Goal: Task Accomplishment & Management: Use online tool/utility

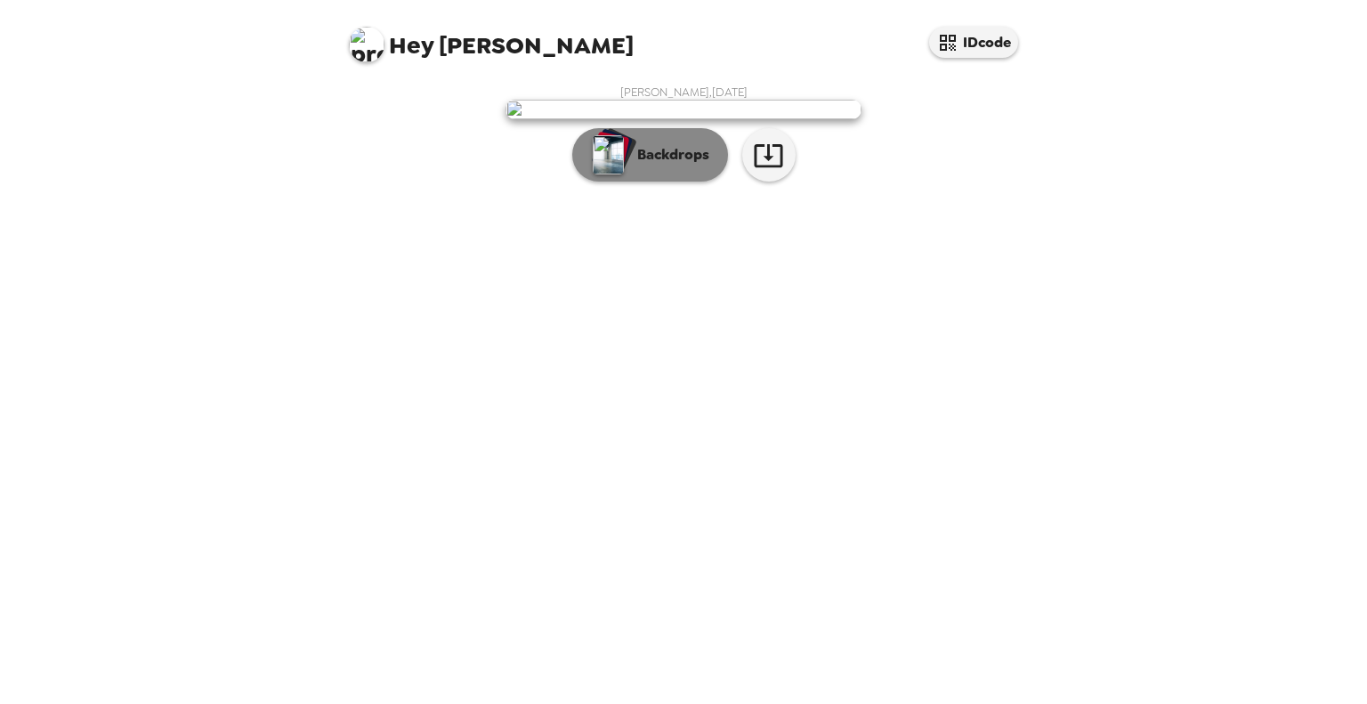
click at [655, 165] on p "Backdrops" at bounding box center [668, 154] width 81 height 21
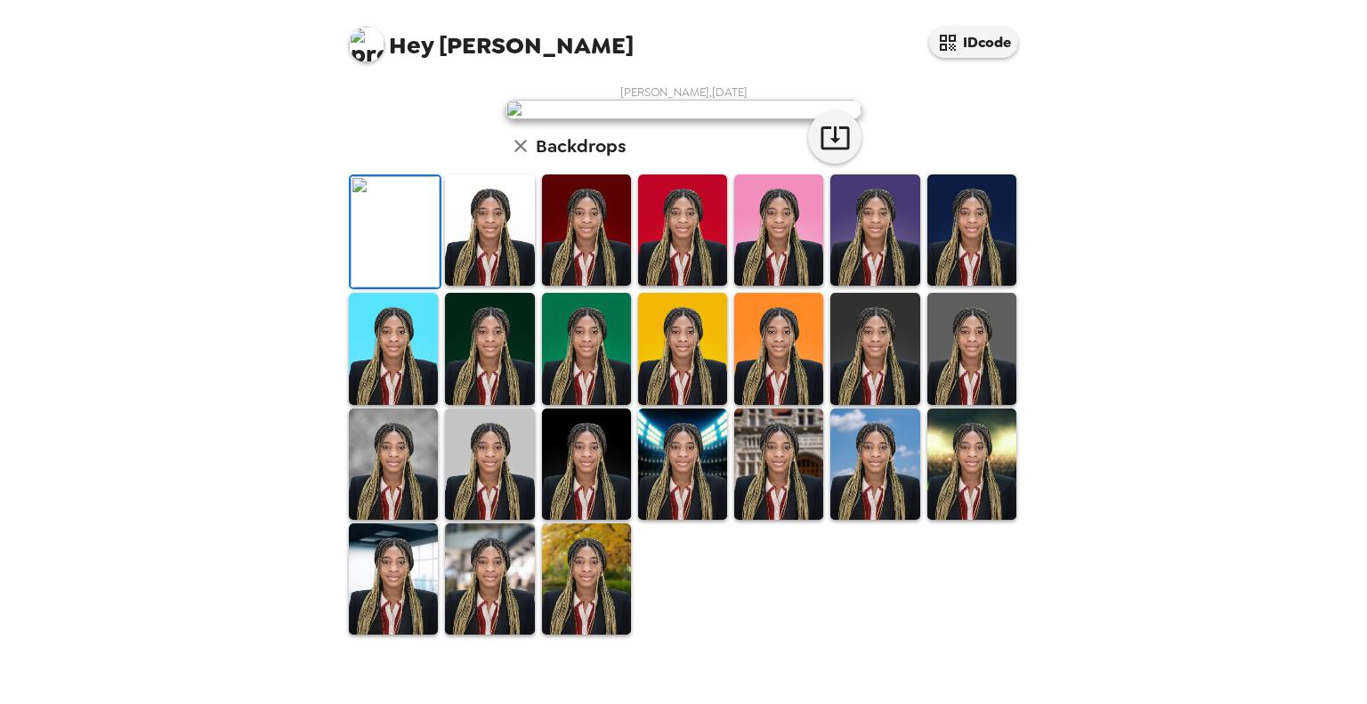
scroll to position [356, 0]
click at [491, 286] on img at bounding box center [489, 229] width 89 height 111
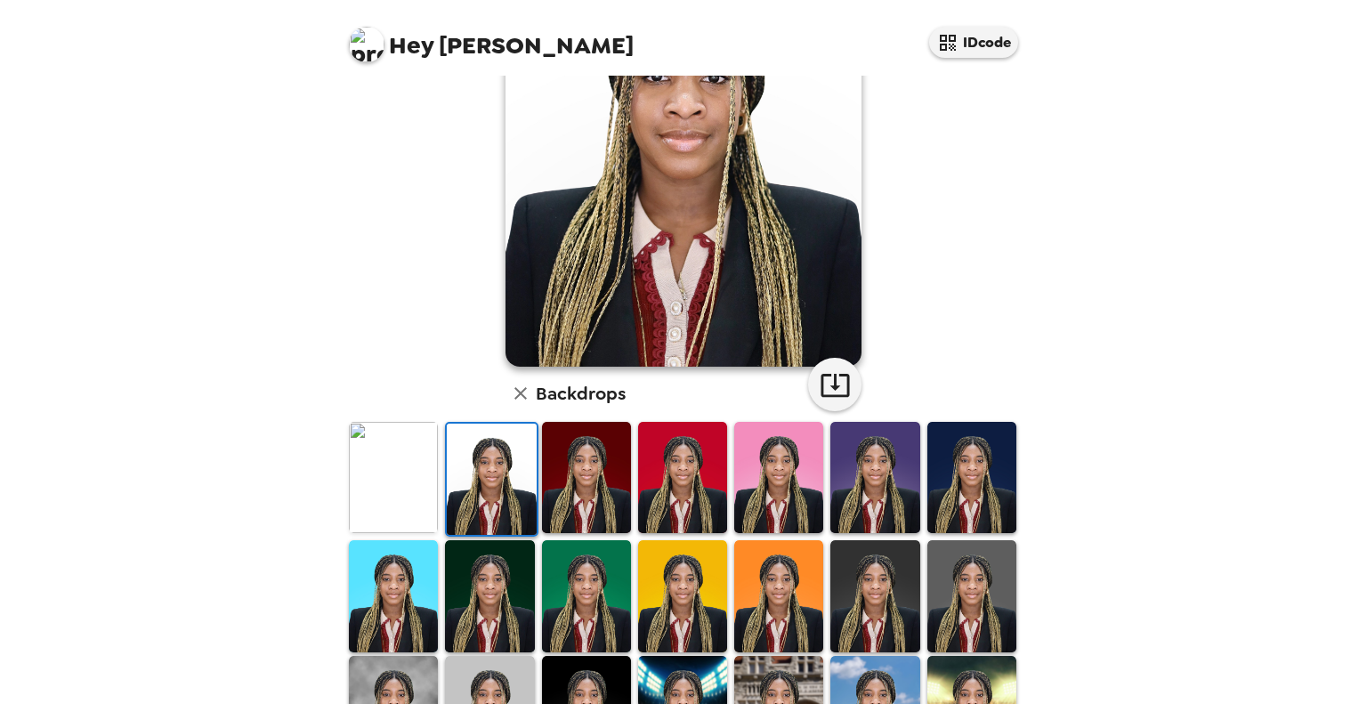
scroll to position [89, 0]
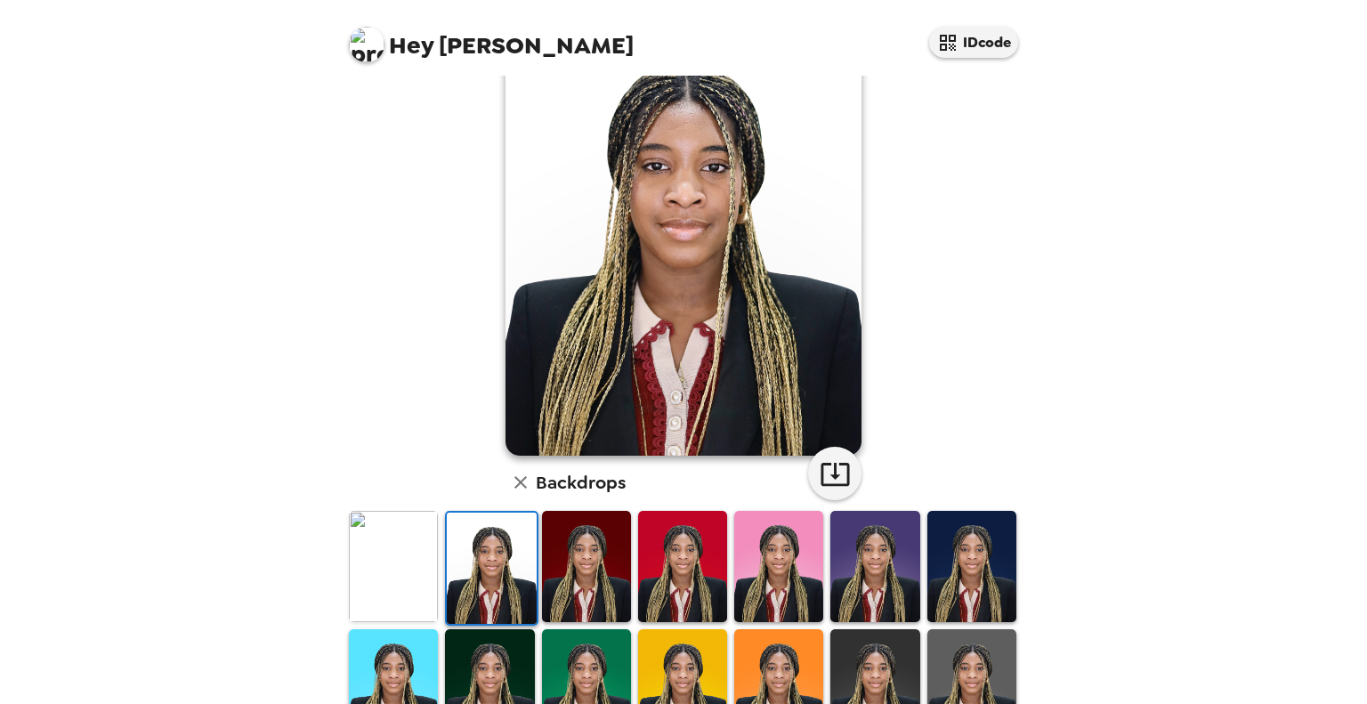
click at [405, 592] on img at bounding box center [393, 566] width 89 height 111
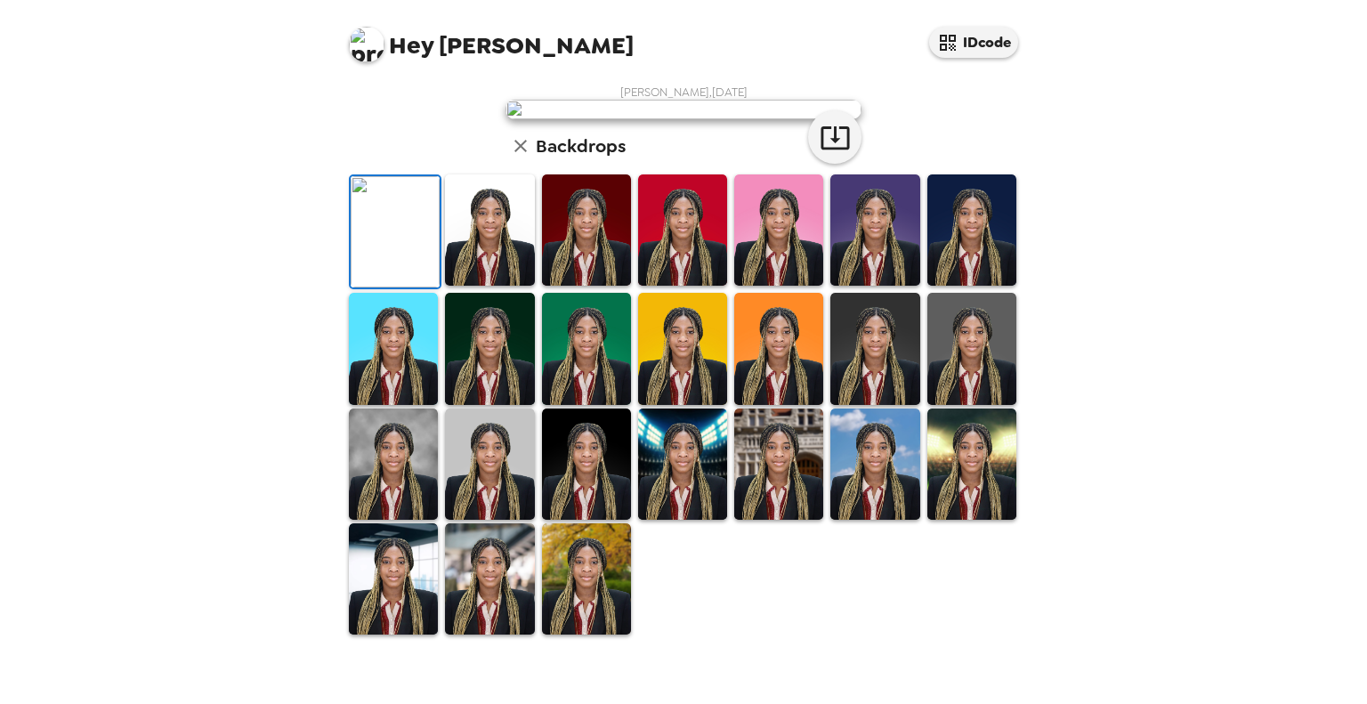
click at [503, 286] on img at bounding box center [489, 229] width 89 height 111
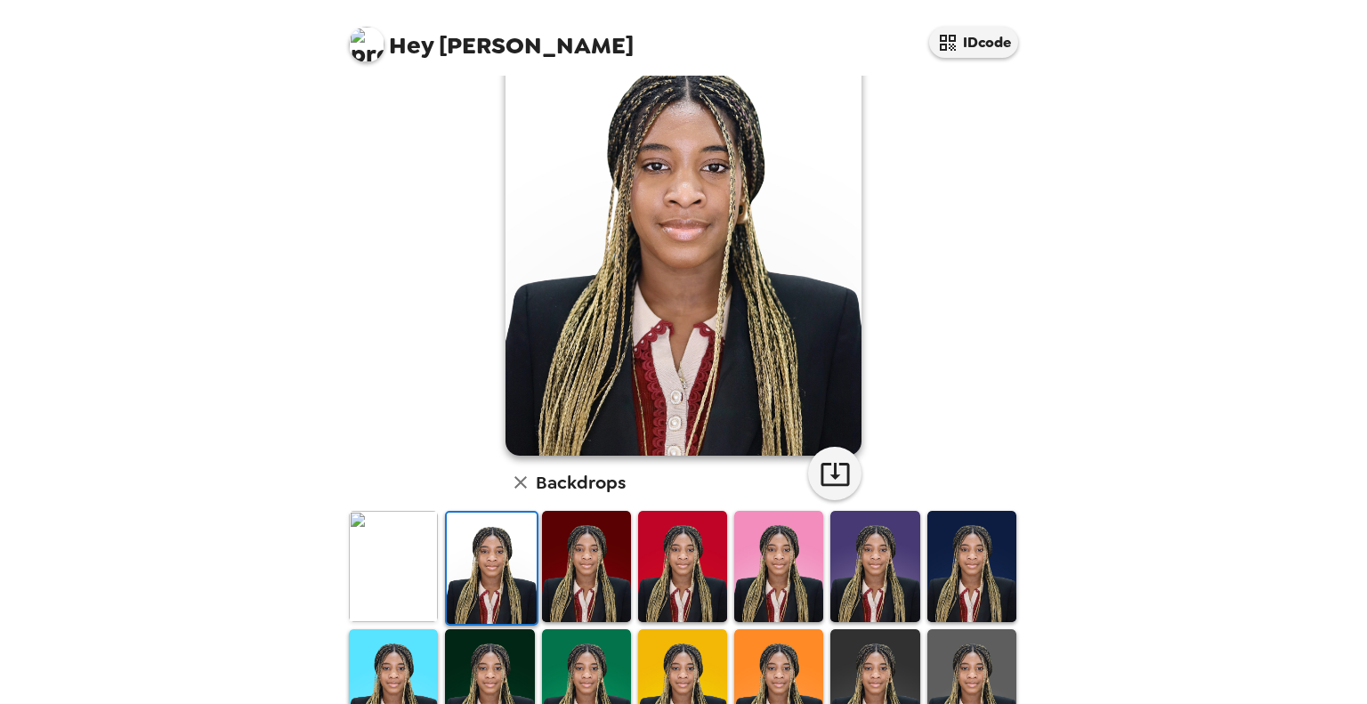
click at [584, 592] on img at bounding box center [586, 566] width 89 height 111
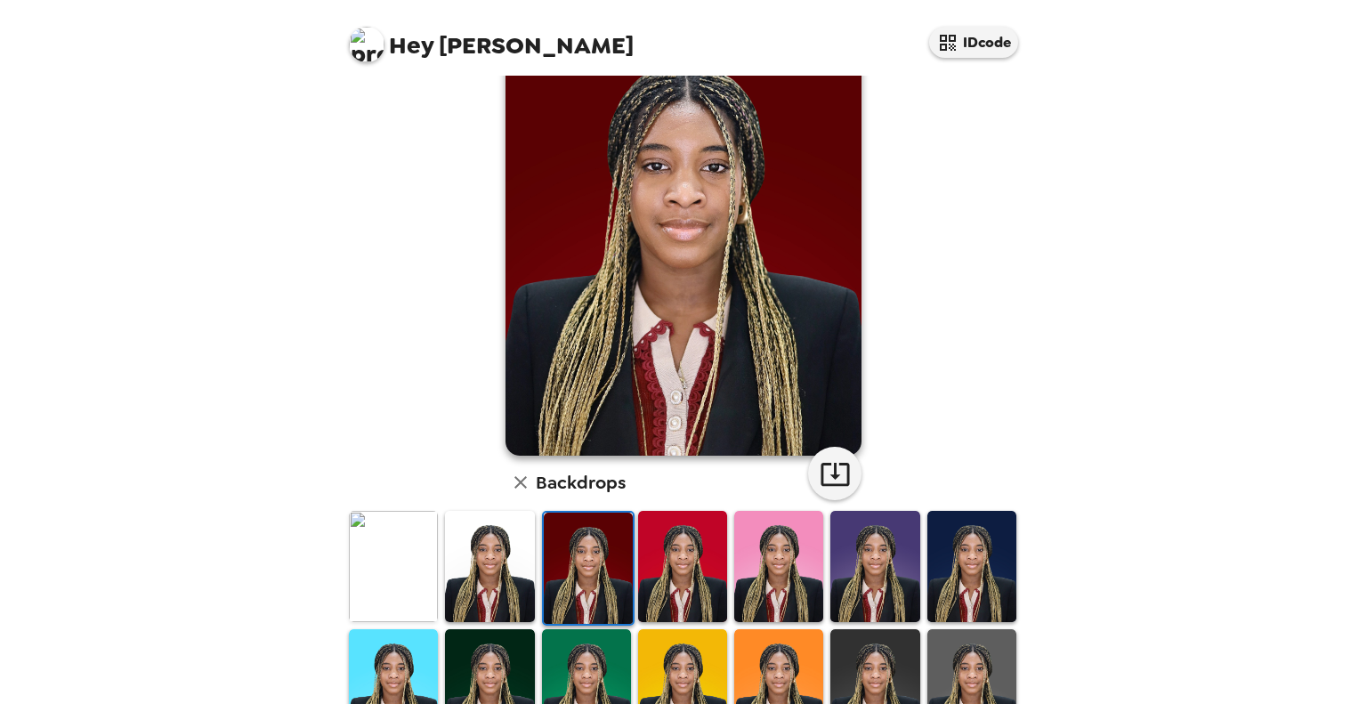
click at [681, 586] on img at bounding box center [682, 566] width 89 height 111
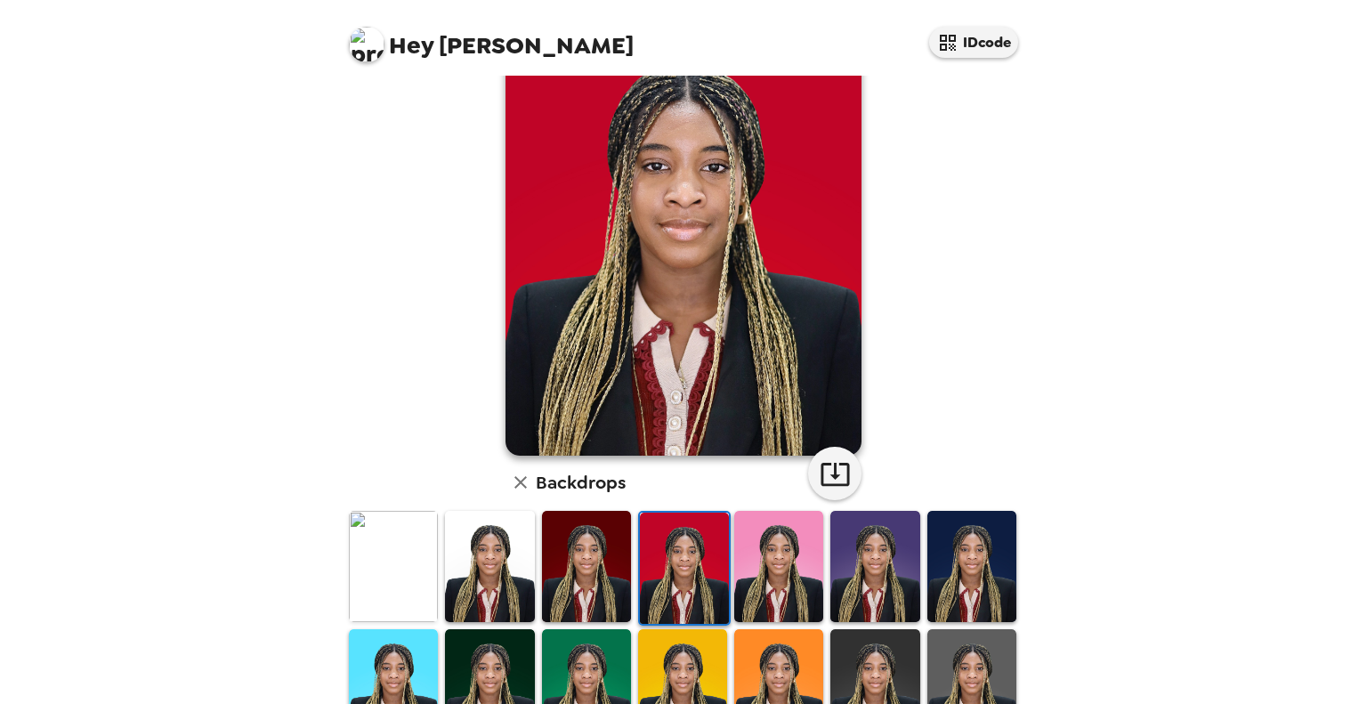
click at [761, 586] on img at bounding box center [778, 566] width 89 height 111
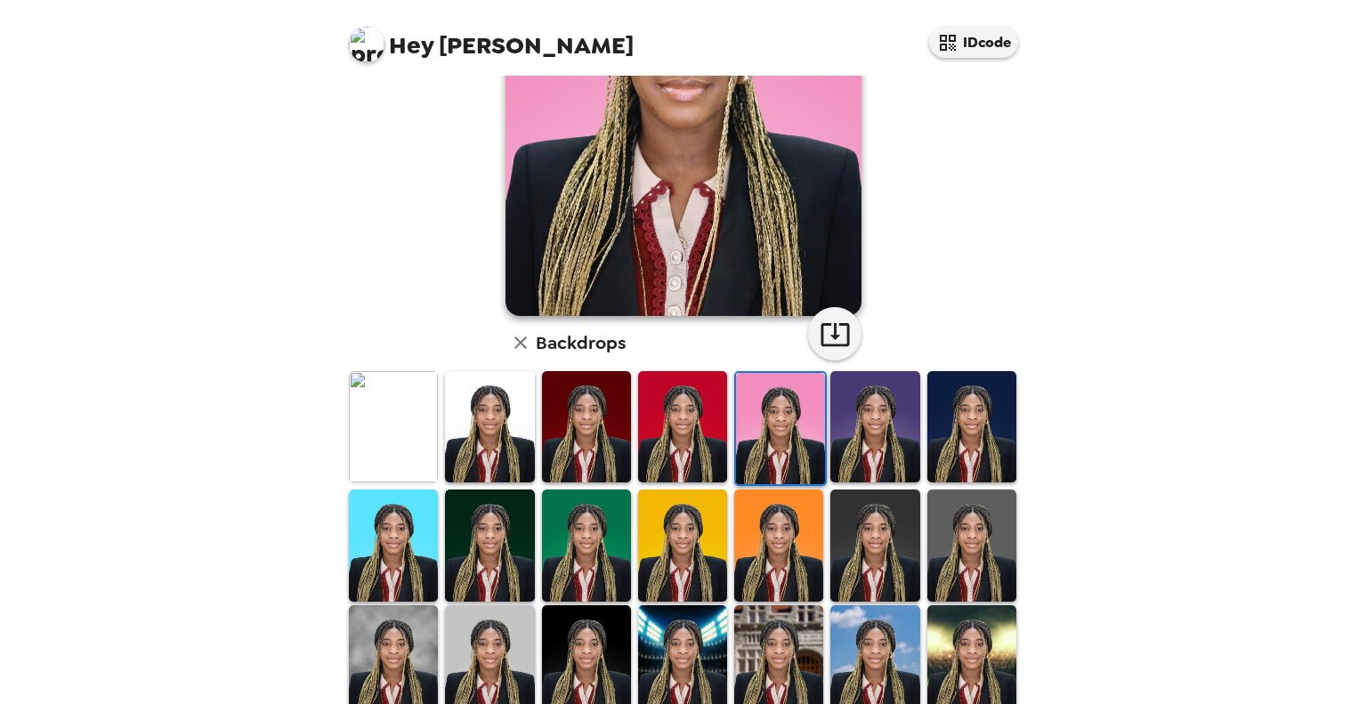
scroll to position [267, 0]
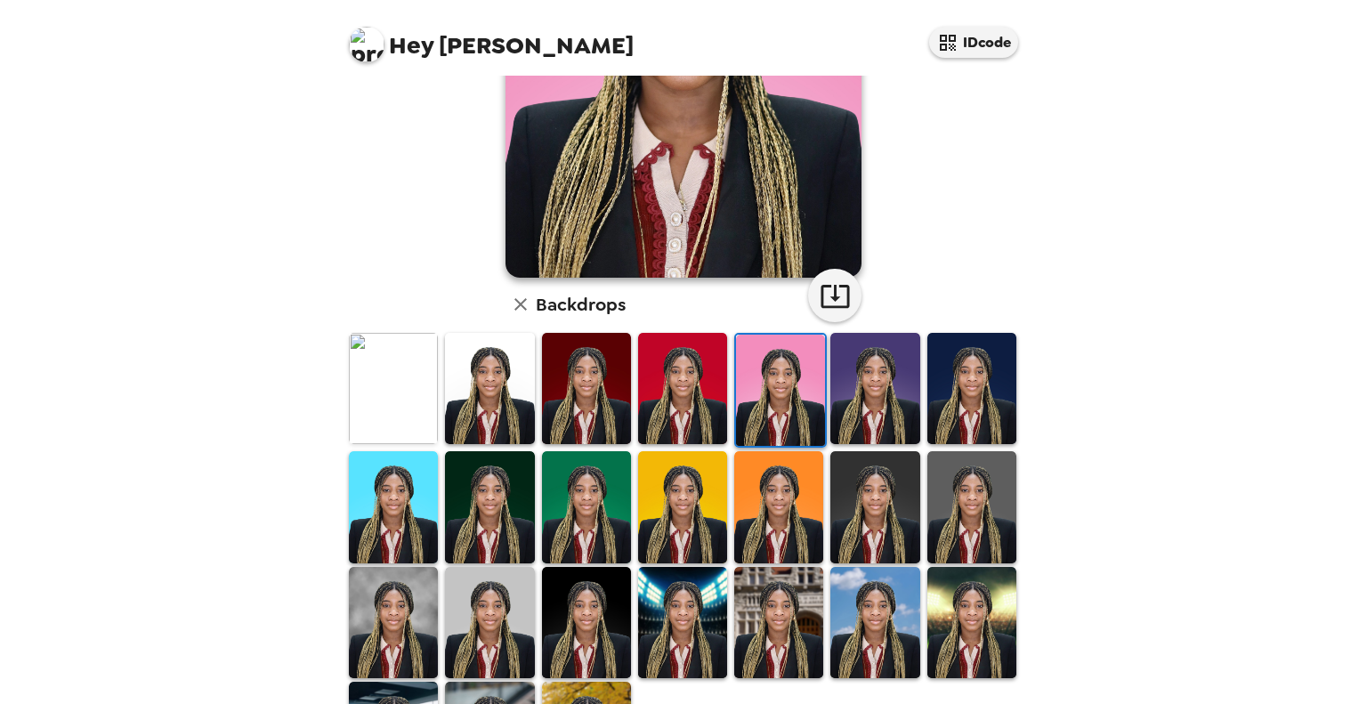
click at [767, 601] on img at bounding box center [778, 622] width 89 height 111
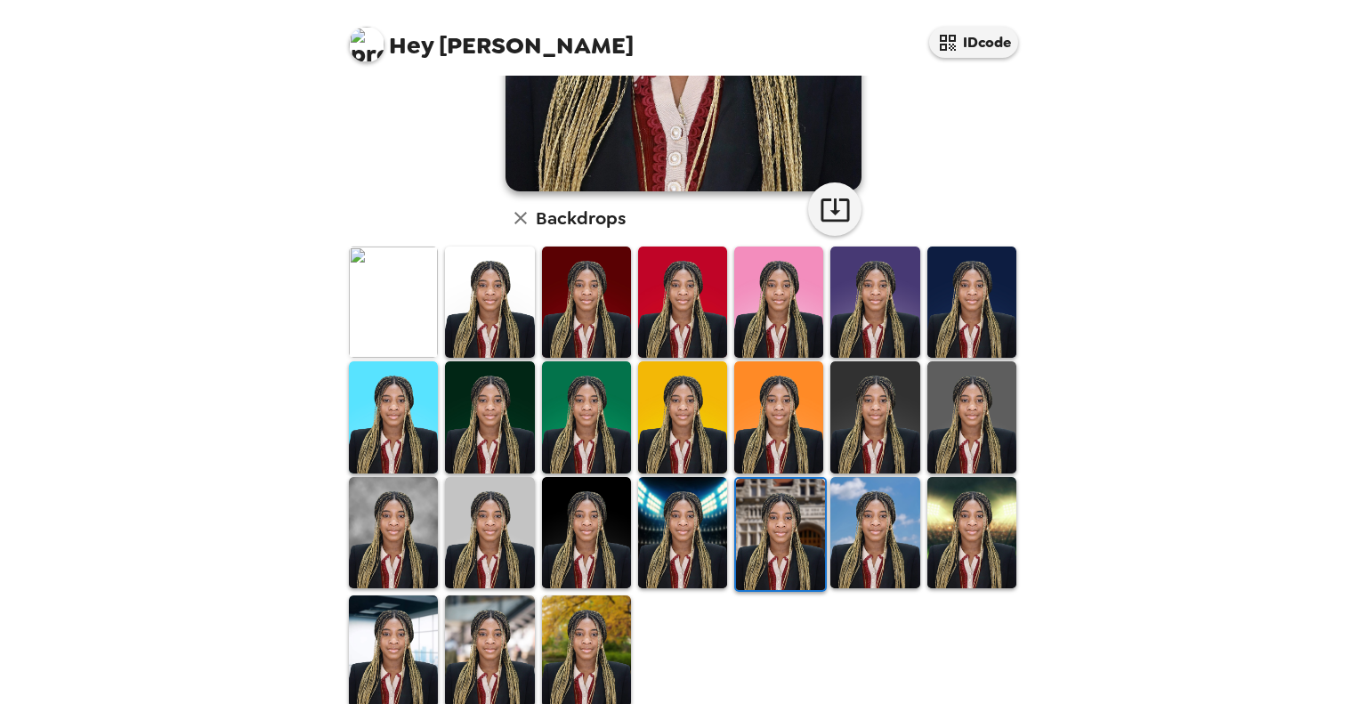
scroll to position [356, 0]
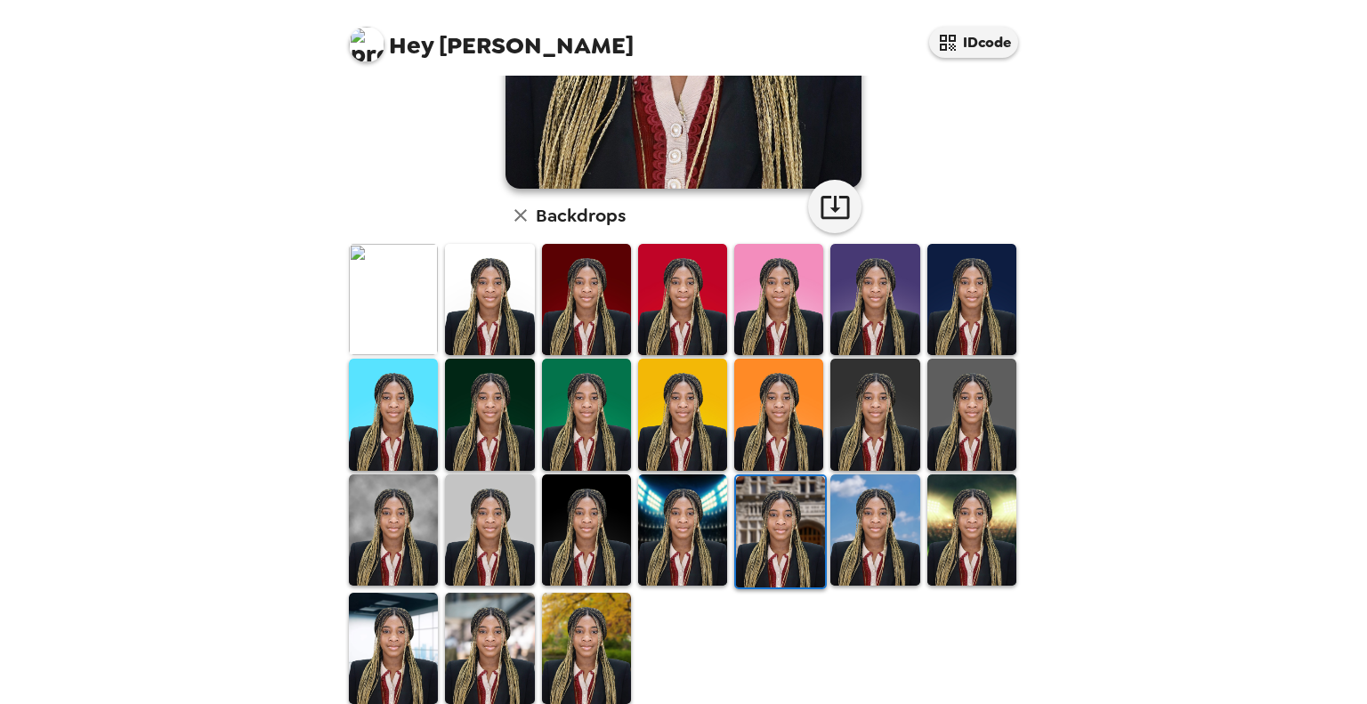
click at [567, 643] on img at bounding box center [586, 648] width 89 height 111
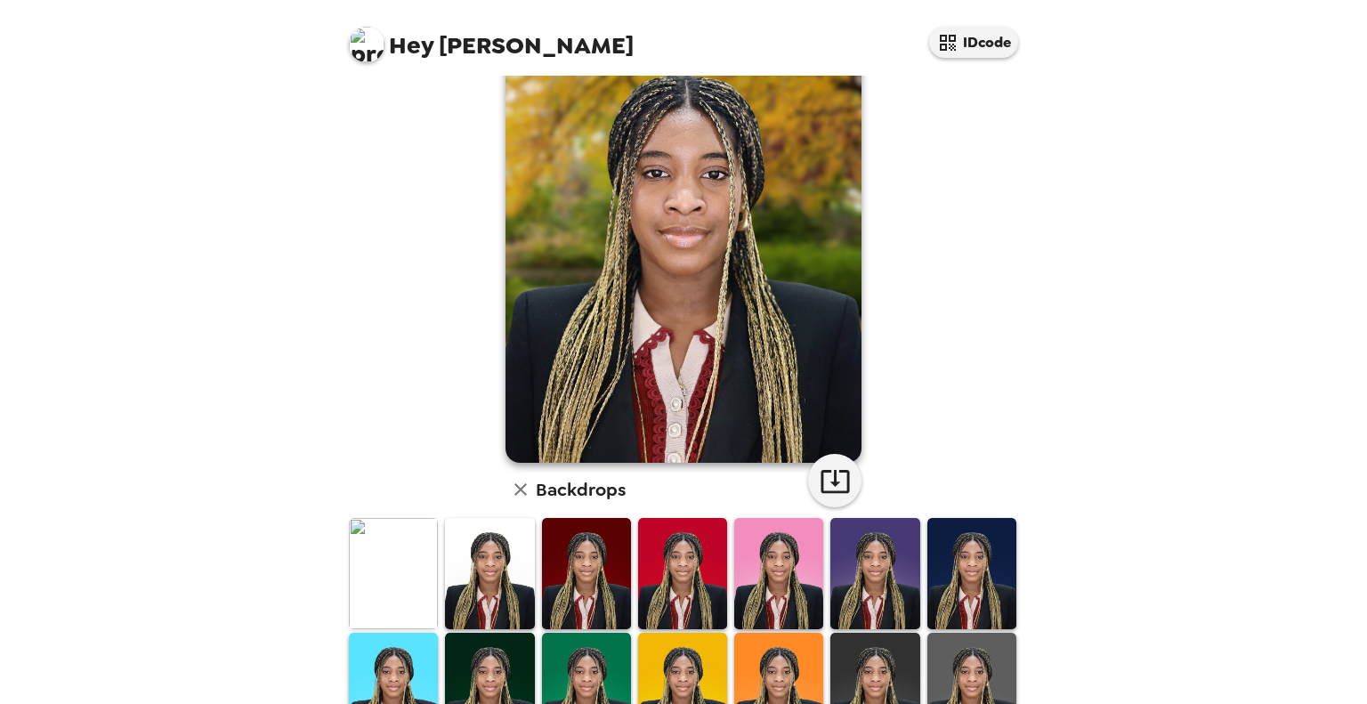
scroll to position [178, 0]
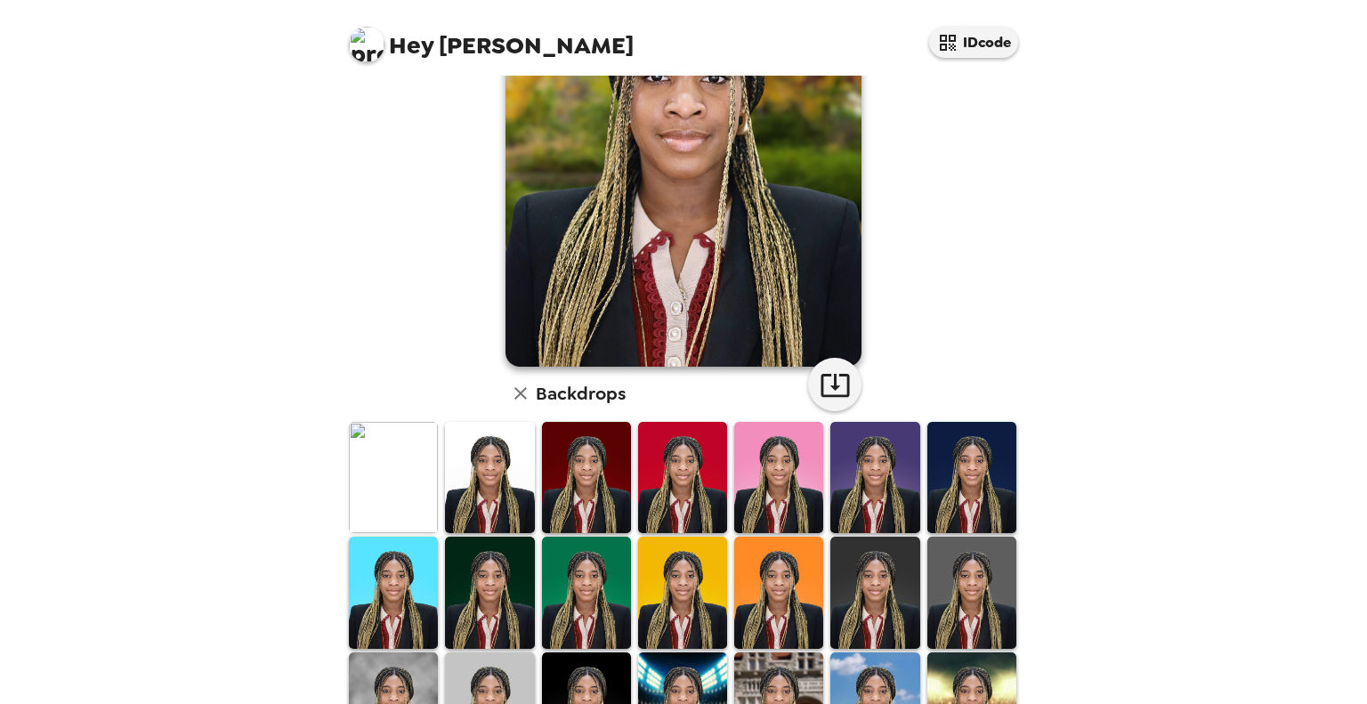
click at [472, 590] on img at bounding box center [489, 591] width 89 height 111
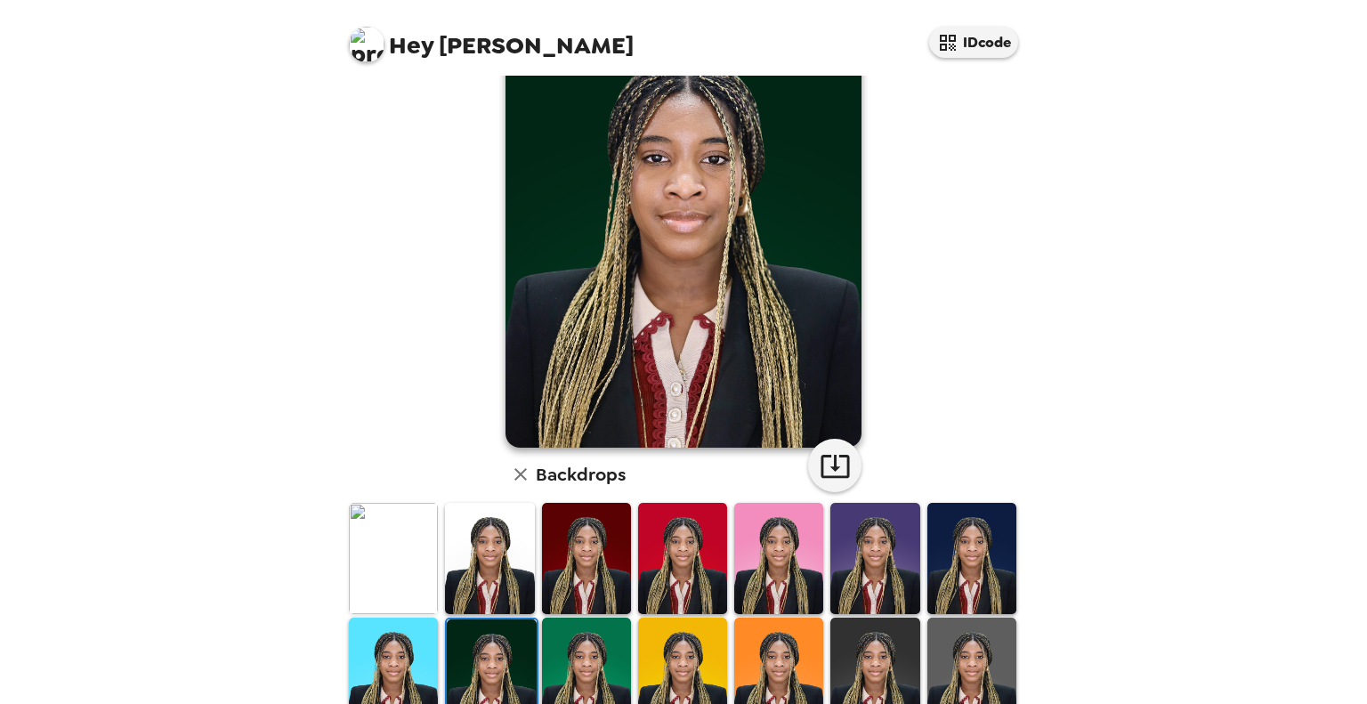
scroll to position [267, 0]
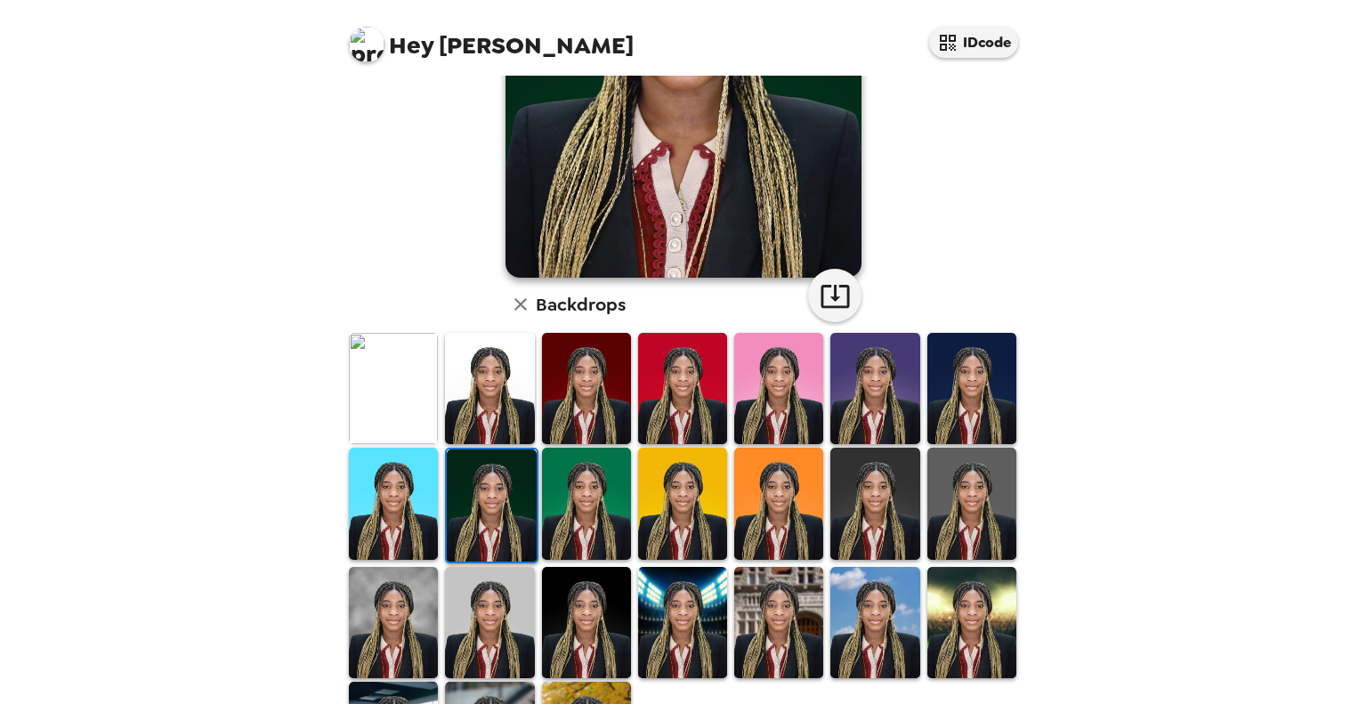
click at [687, 610] on img at bounding box center [682, 622] width 89 height 111
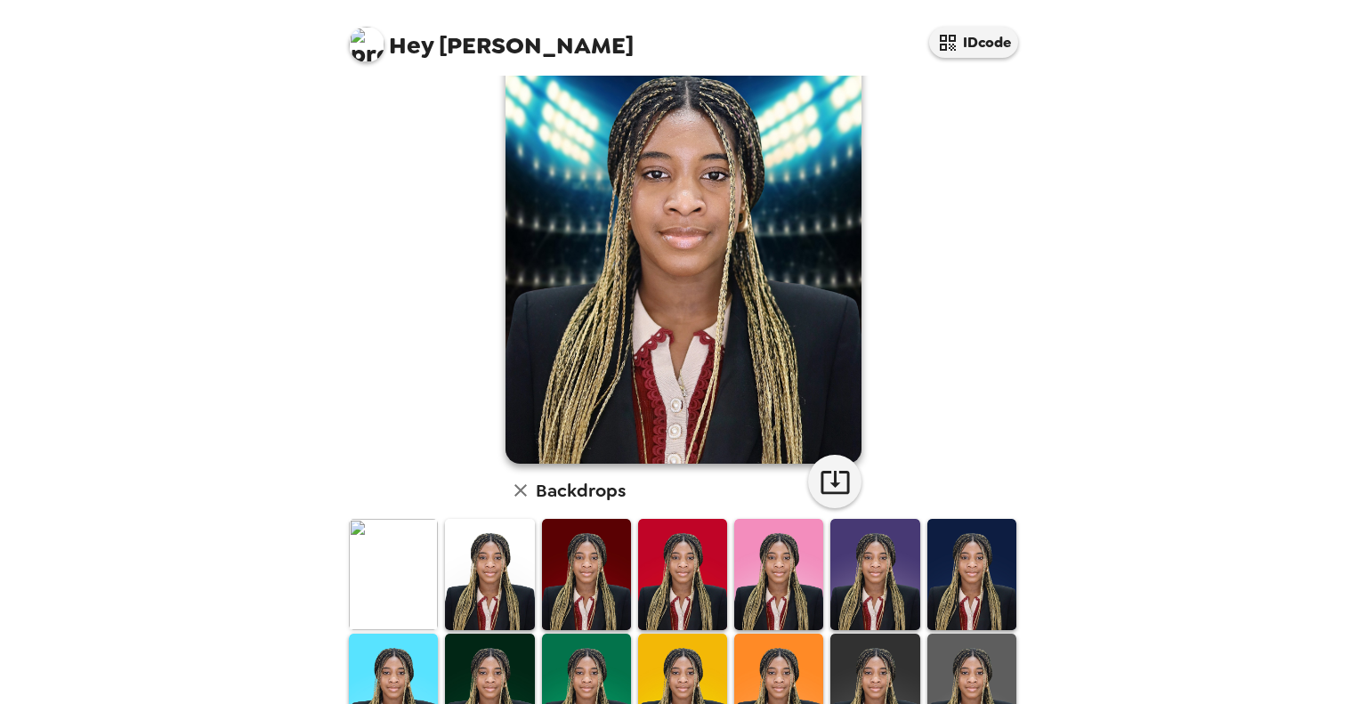
scroll to position [178, 0]
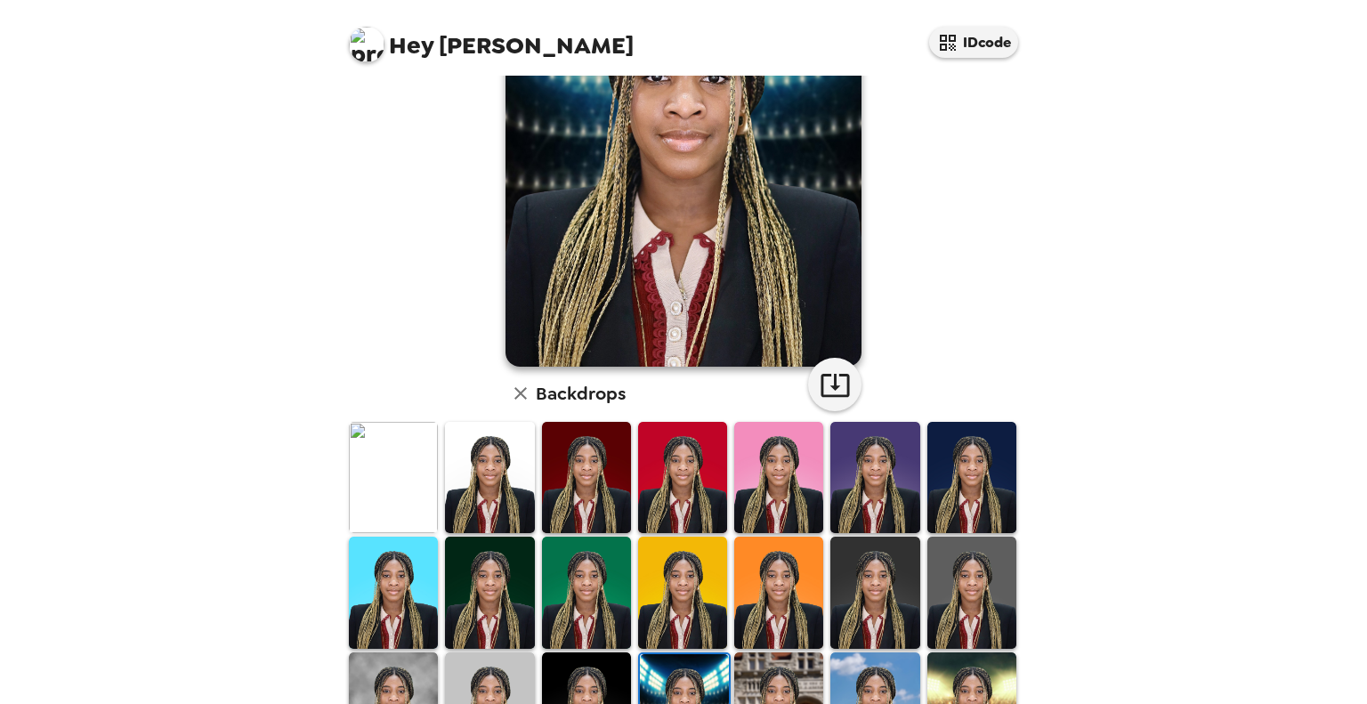
click at [944, 476] on img at bounding box center [971, 477] width 89 height 111
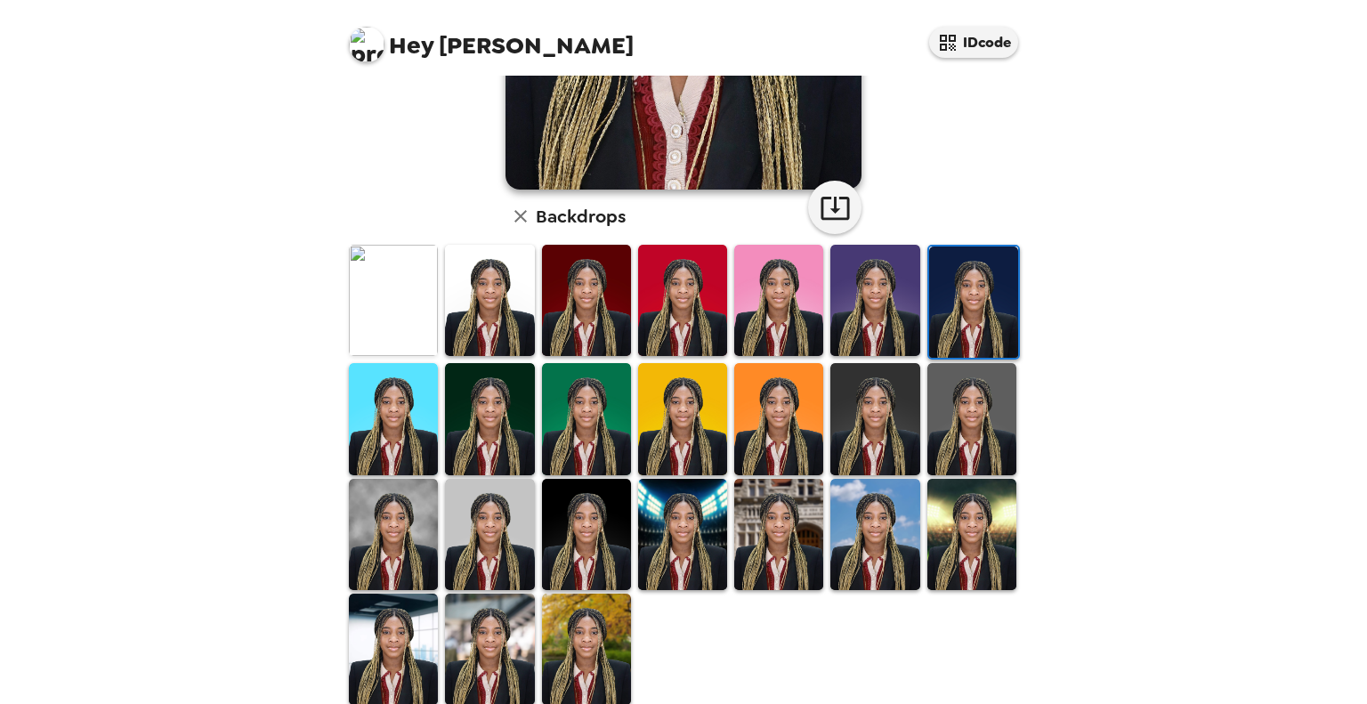
scroll to position [356, 0]
click at [769, 533] on img at bounding box center [778, 533] width 89 height 111
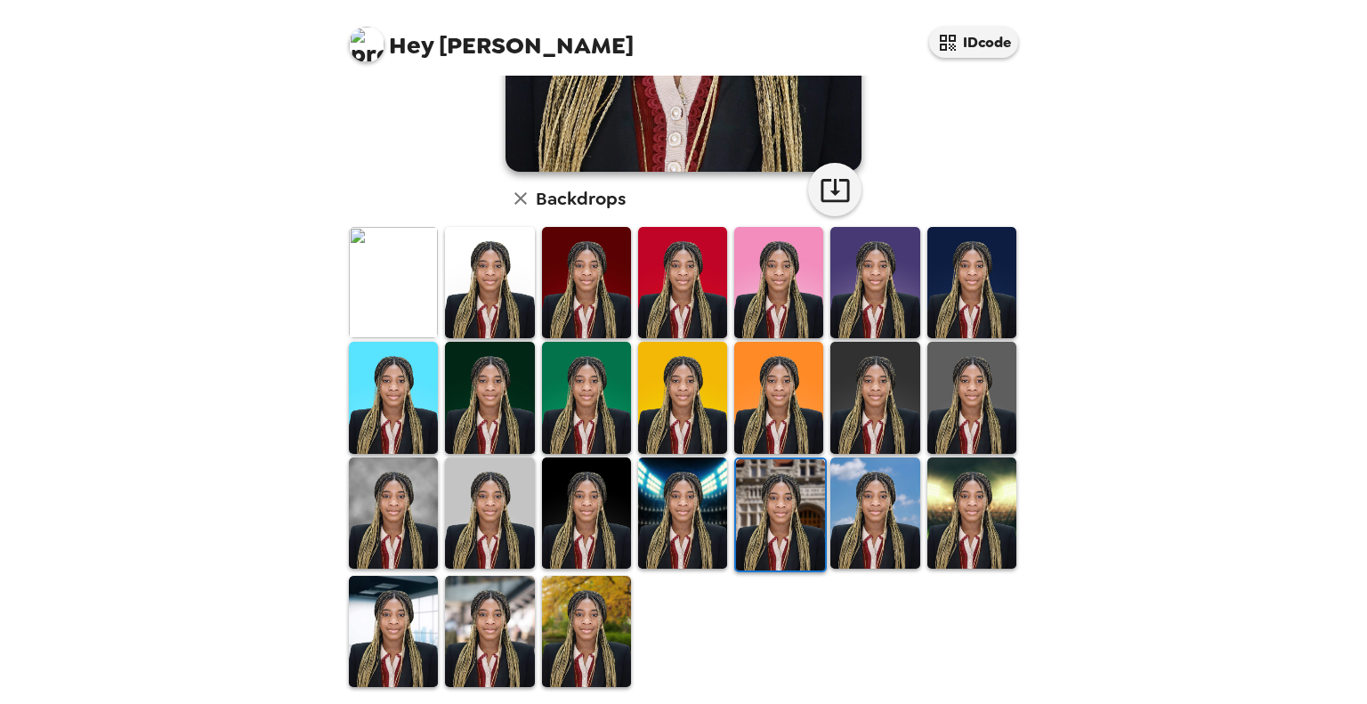
scroll to position [374, 0]
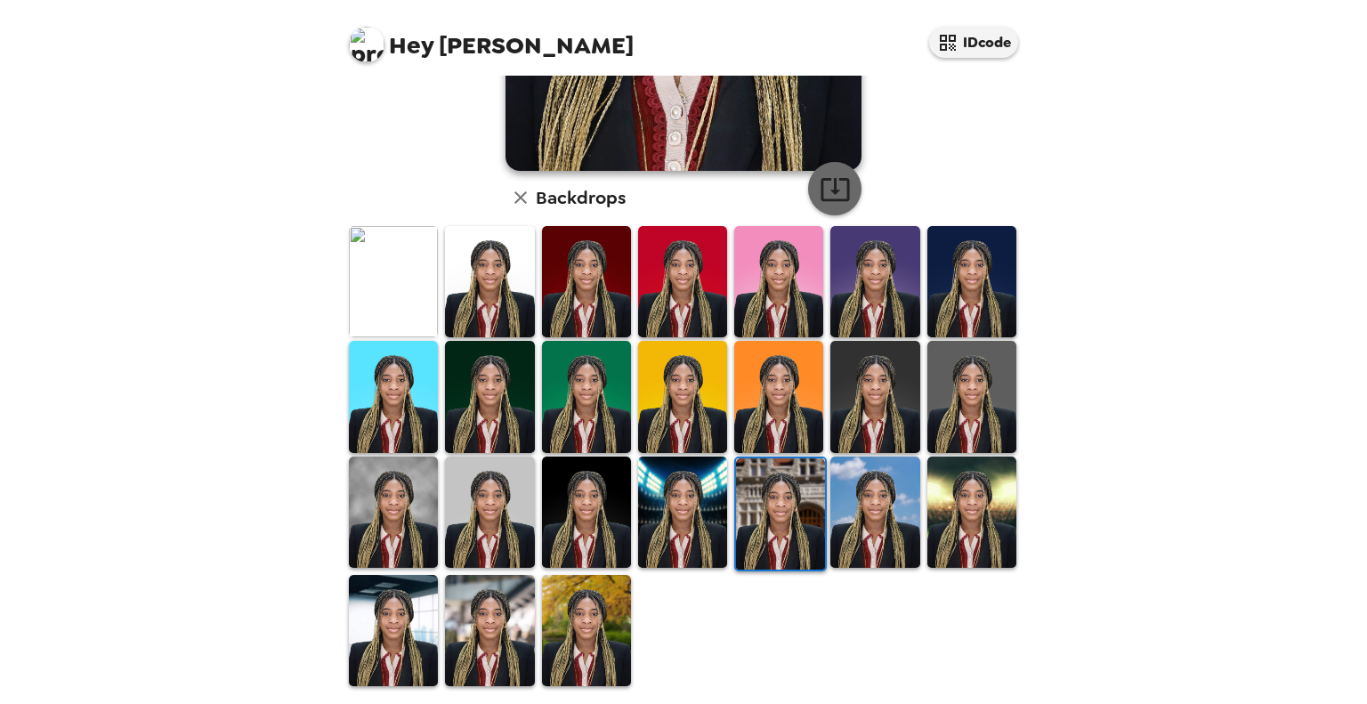
click at [842, 191] on icon "button" at bounding box center [834, 189] width 28 height 23
click at [810, 282] on img at bounding box center [778, 281] width 89 height 111
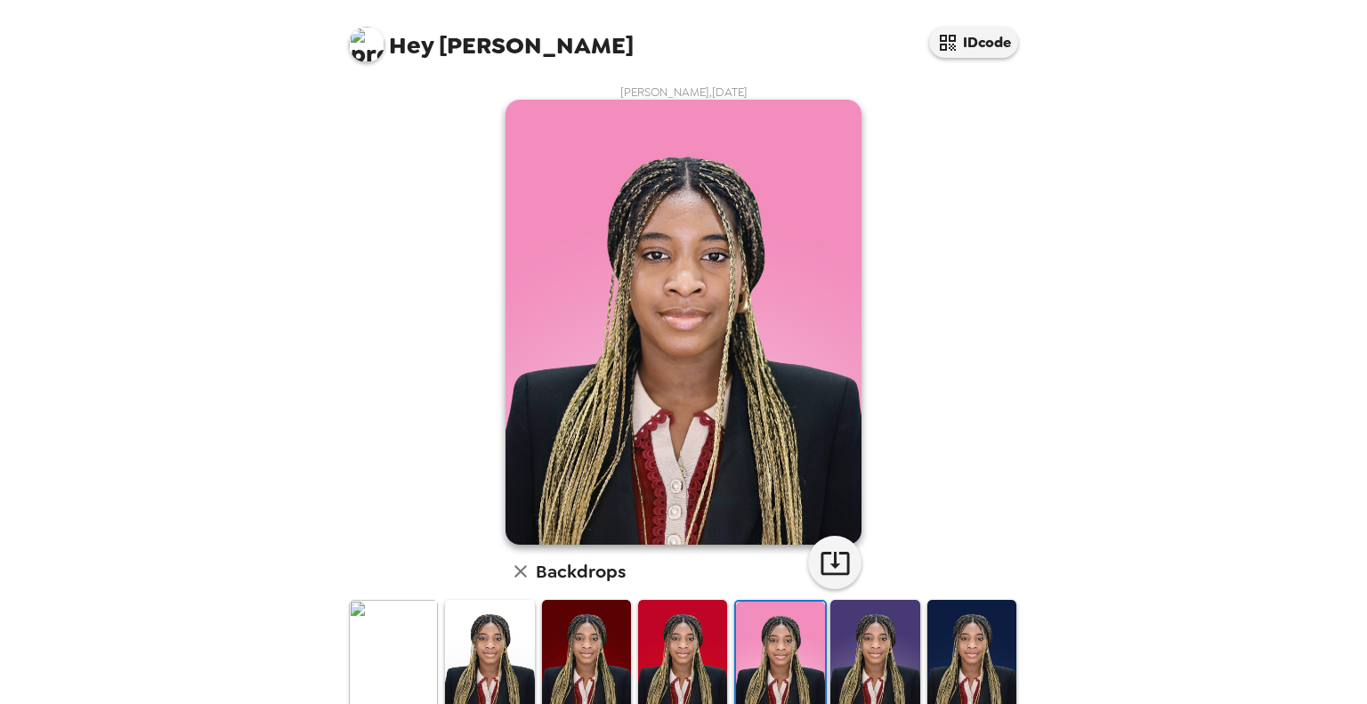
scroll to position [178, 0]
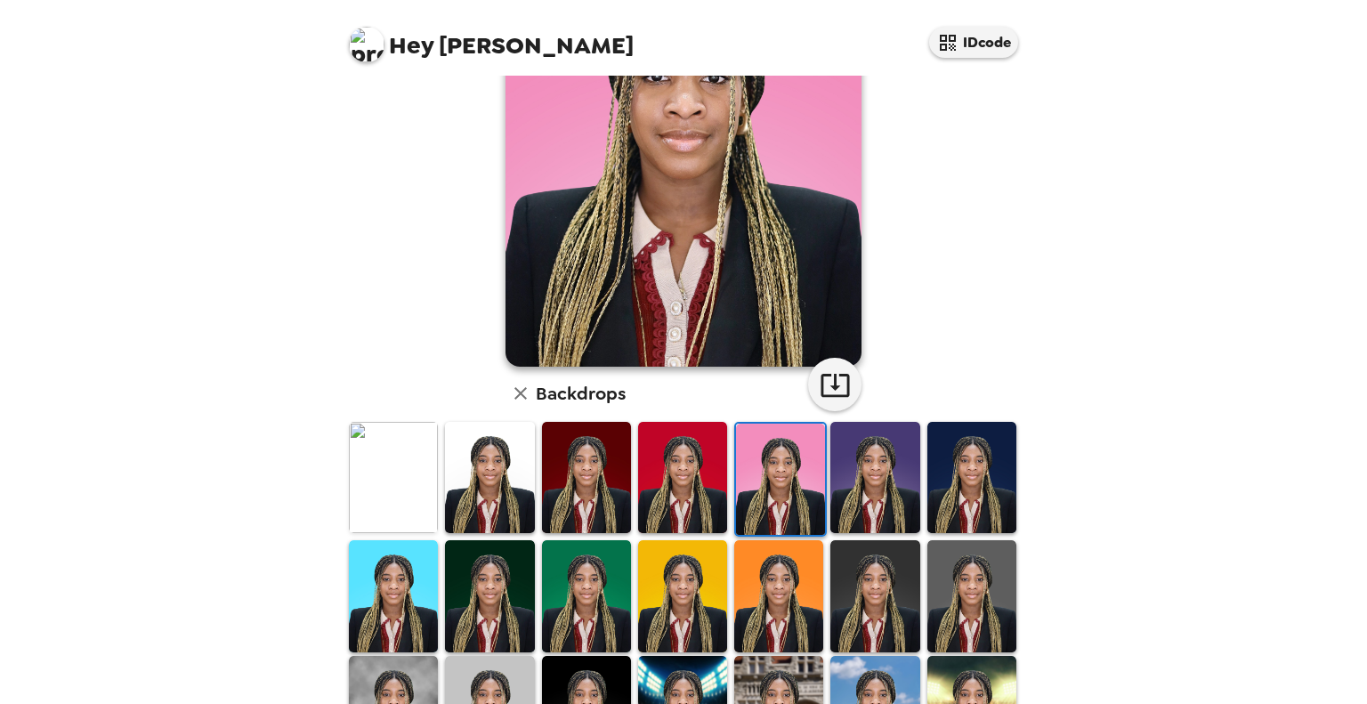
click at [592, 494] on img at bounding box center [586, 477] width 89 height 111
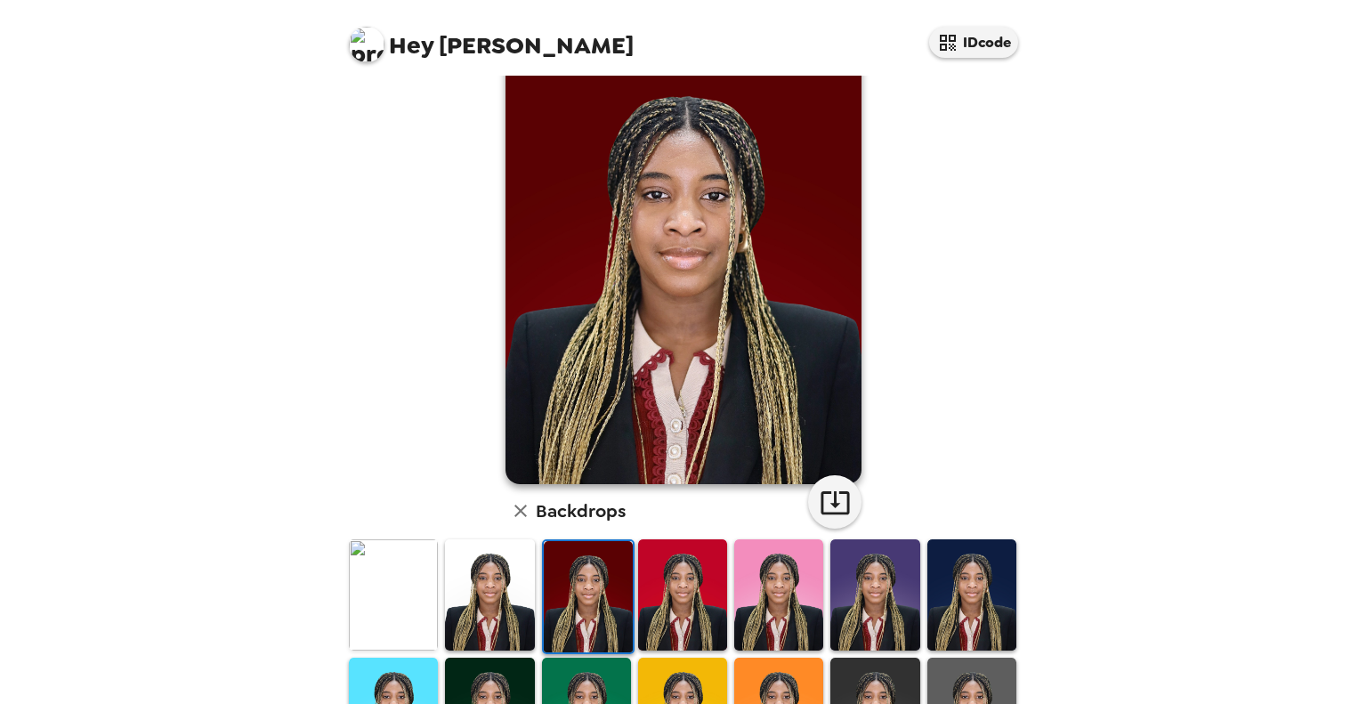
scroll to position [0, 0]
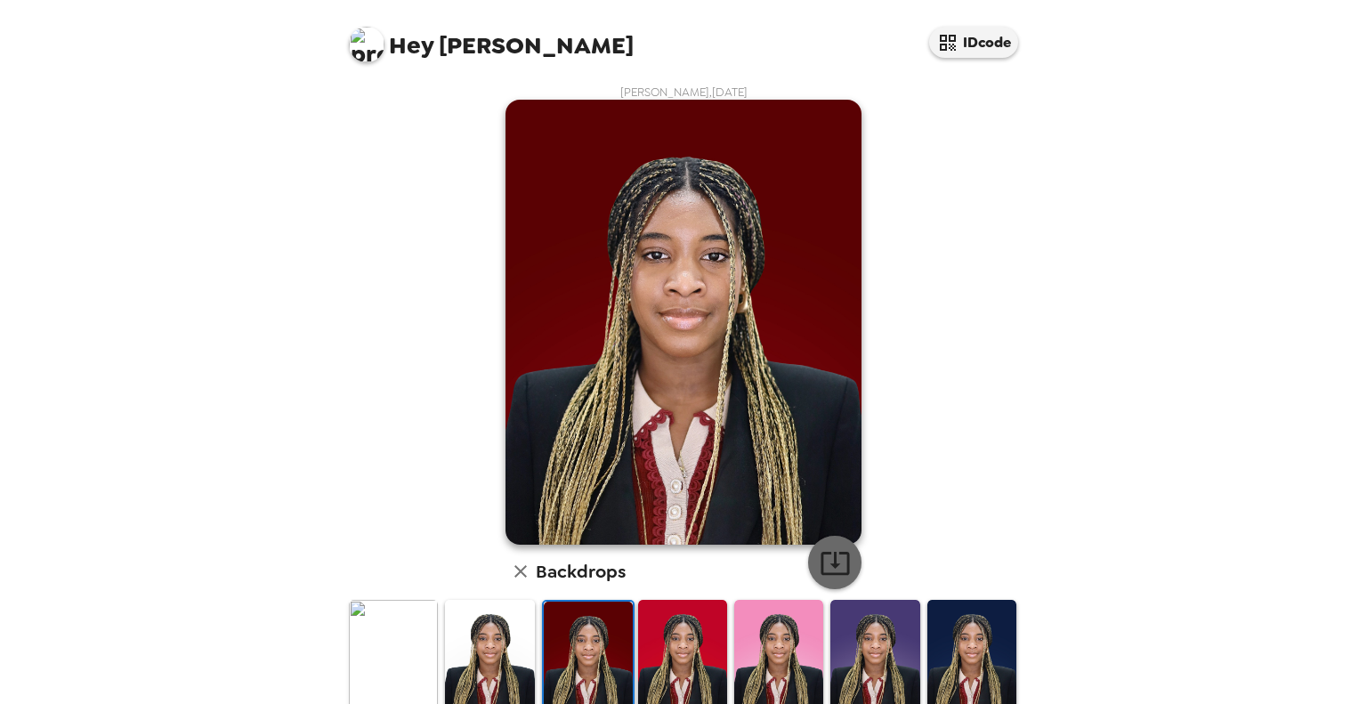
click at [819, 567] on icon "button" at bounding box center [834, 562] width 31 height 31
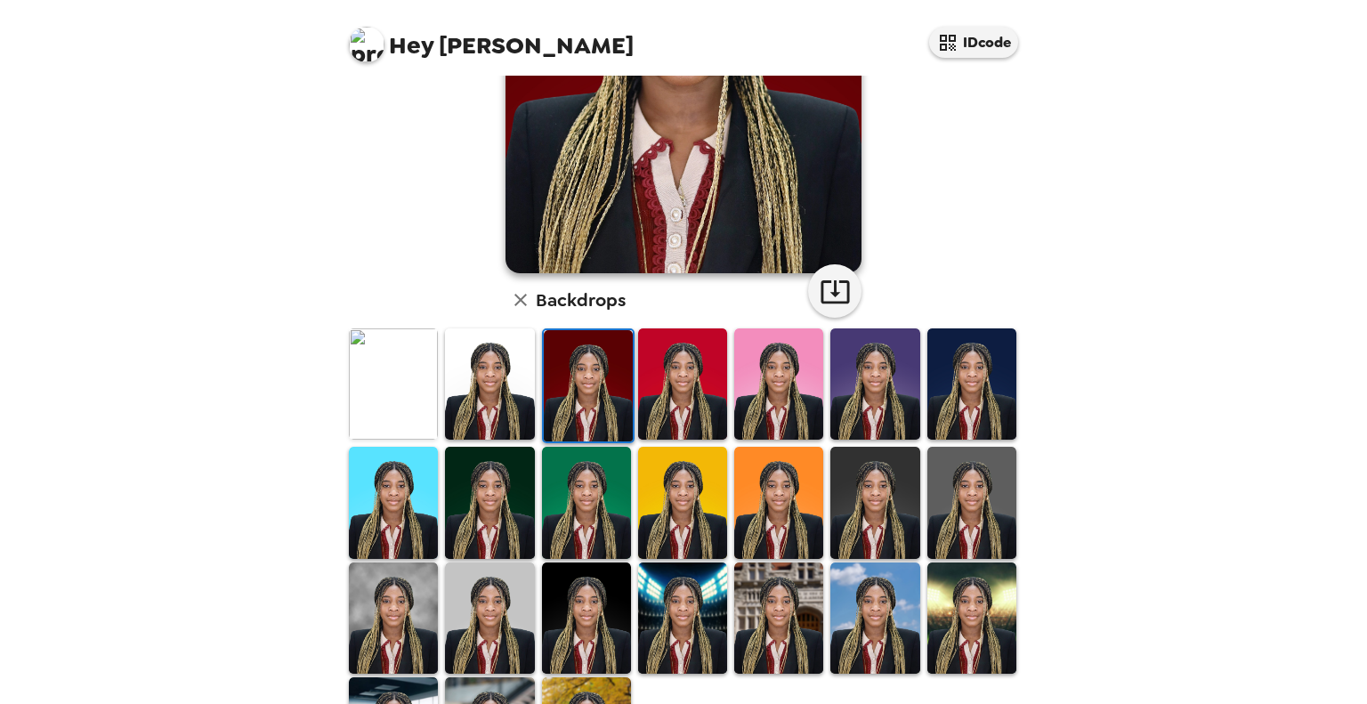
scroll to position [374, 0]
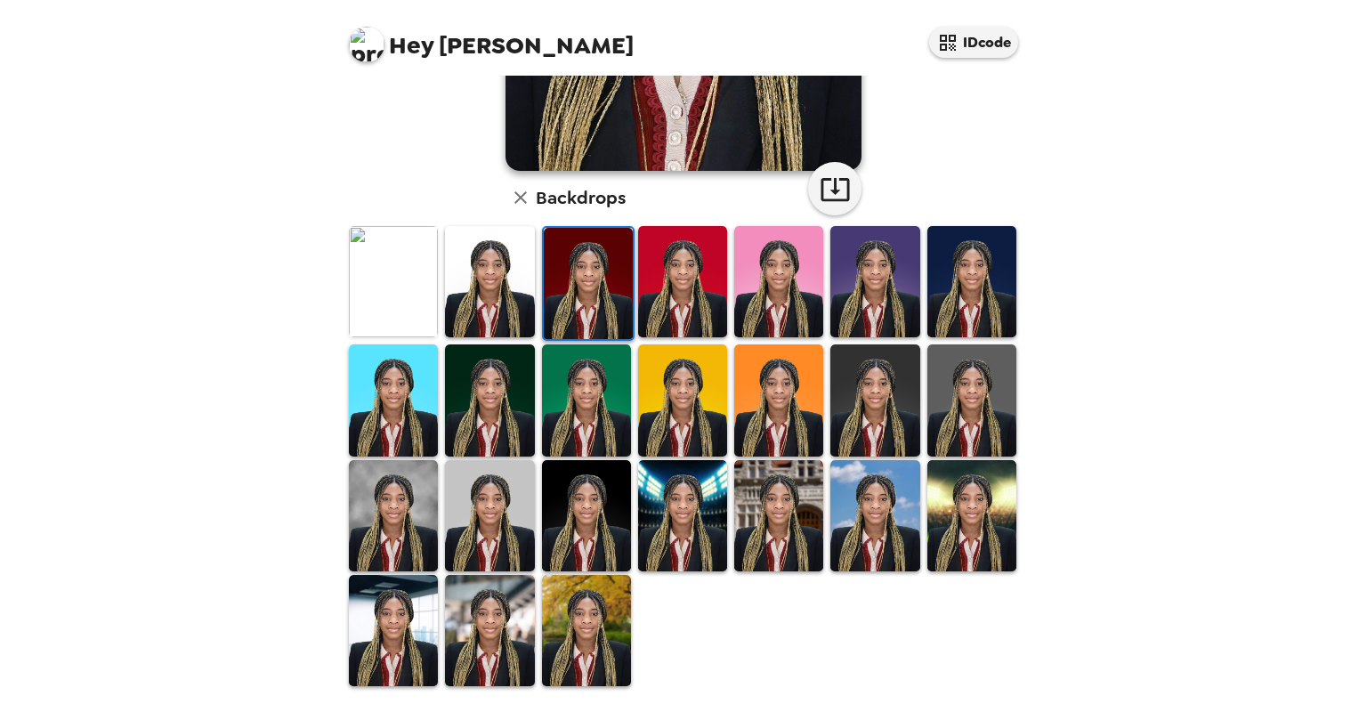
click at [504, 528] on img at bounding box center [489, 515] width 89 height 111
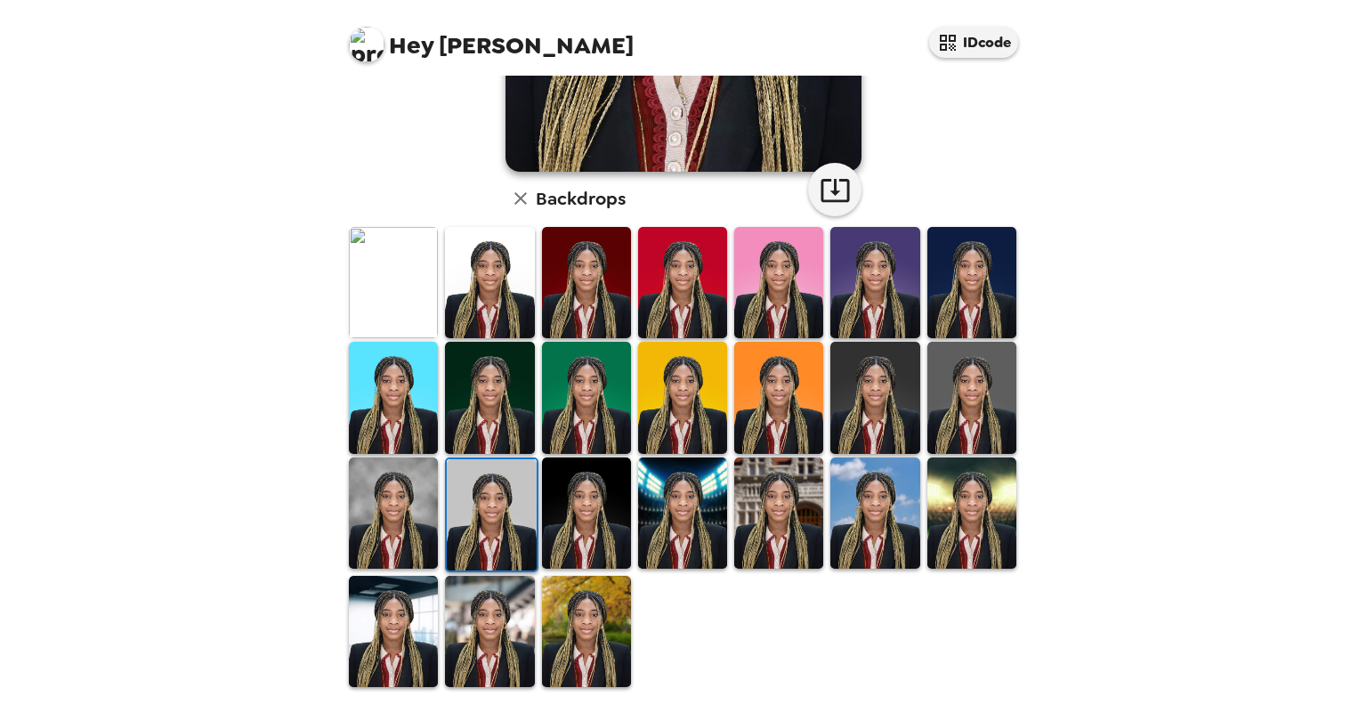
scroll to position [1, 0]
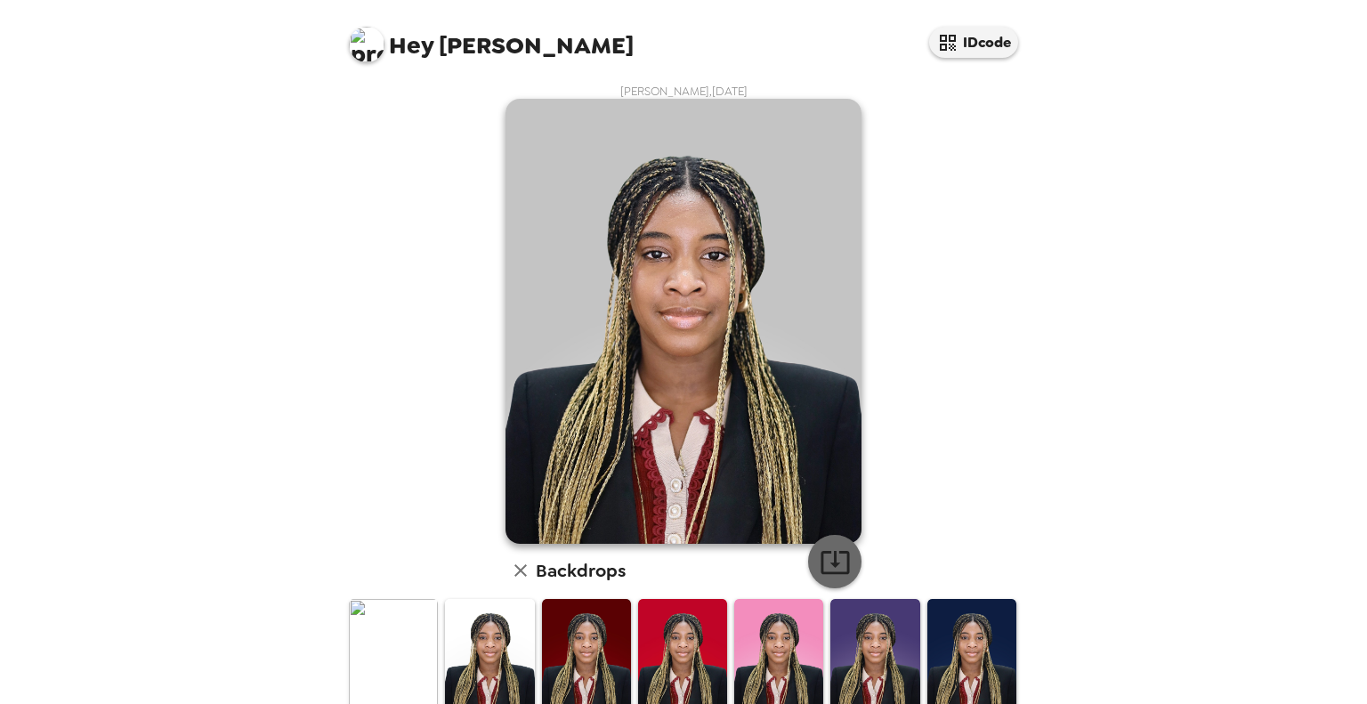
click at [821, 556] on icon "button" at bounding box center [834, 561] width 31 height 31
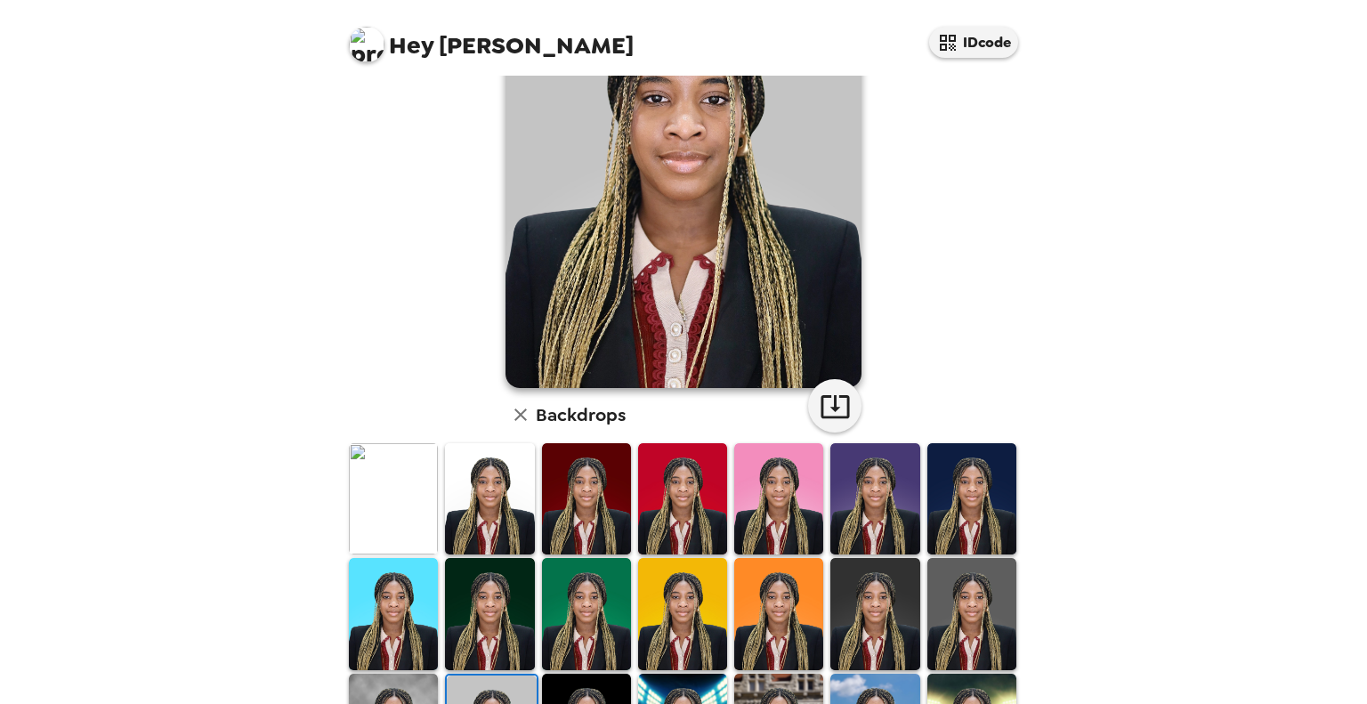
scroll to position [374, 0]
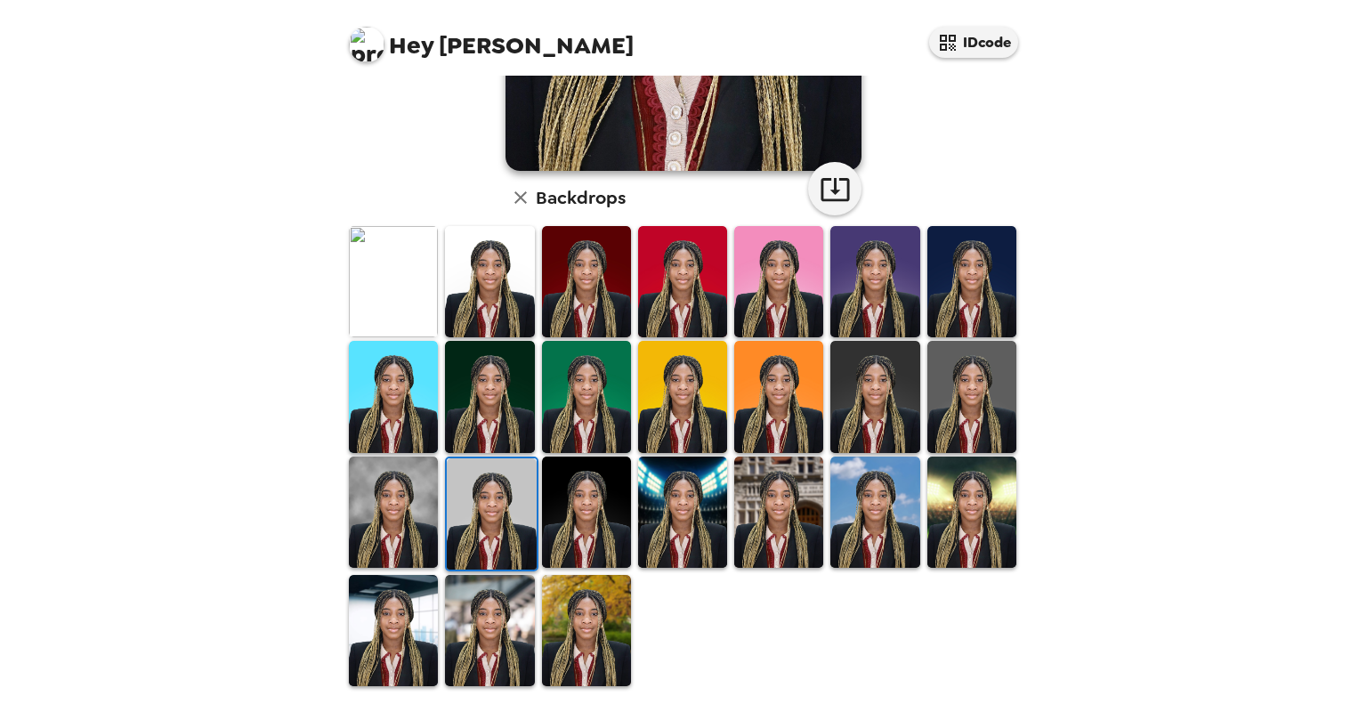
click at [386, 510] on img at bounding box center [393, 511] width 89 height 111
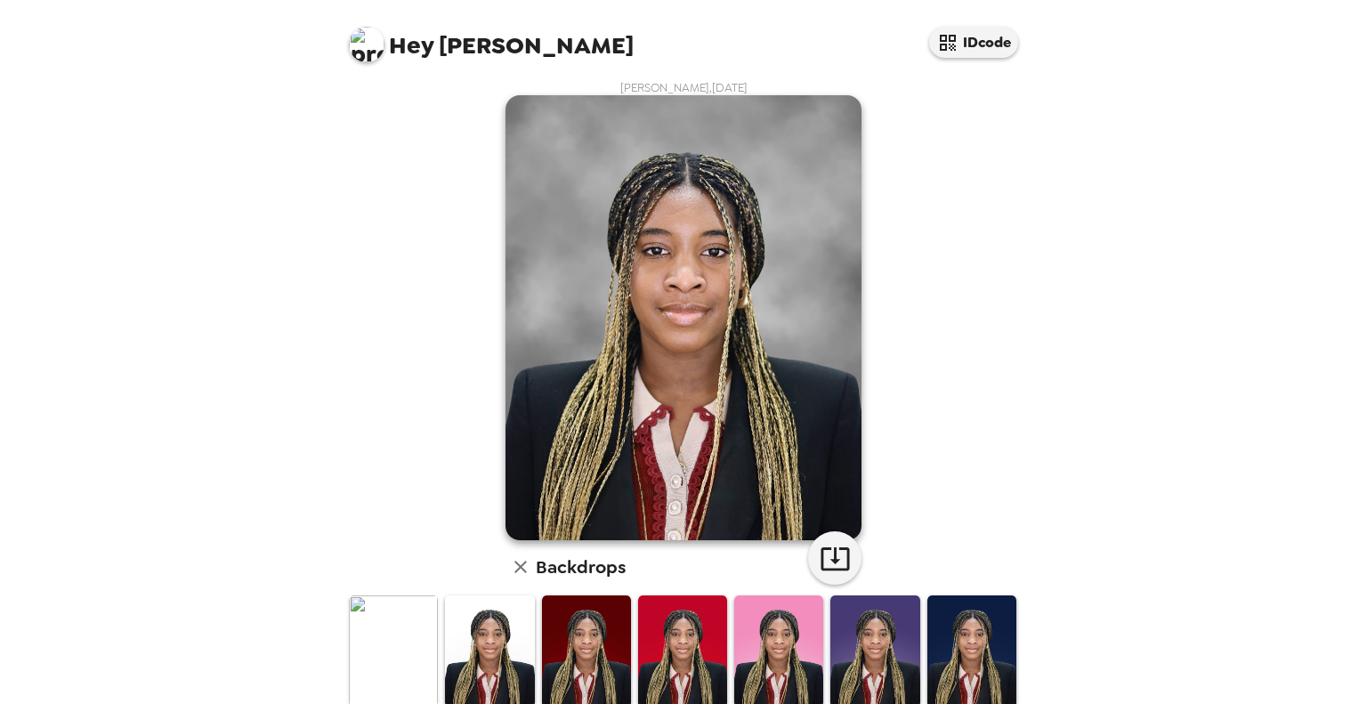
scroll to position [0, 0]
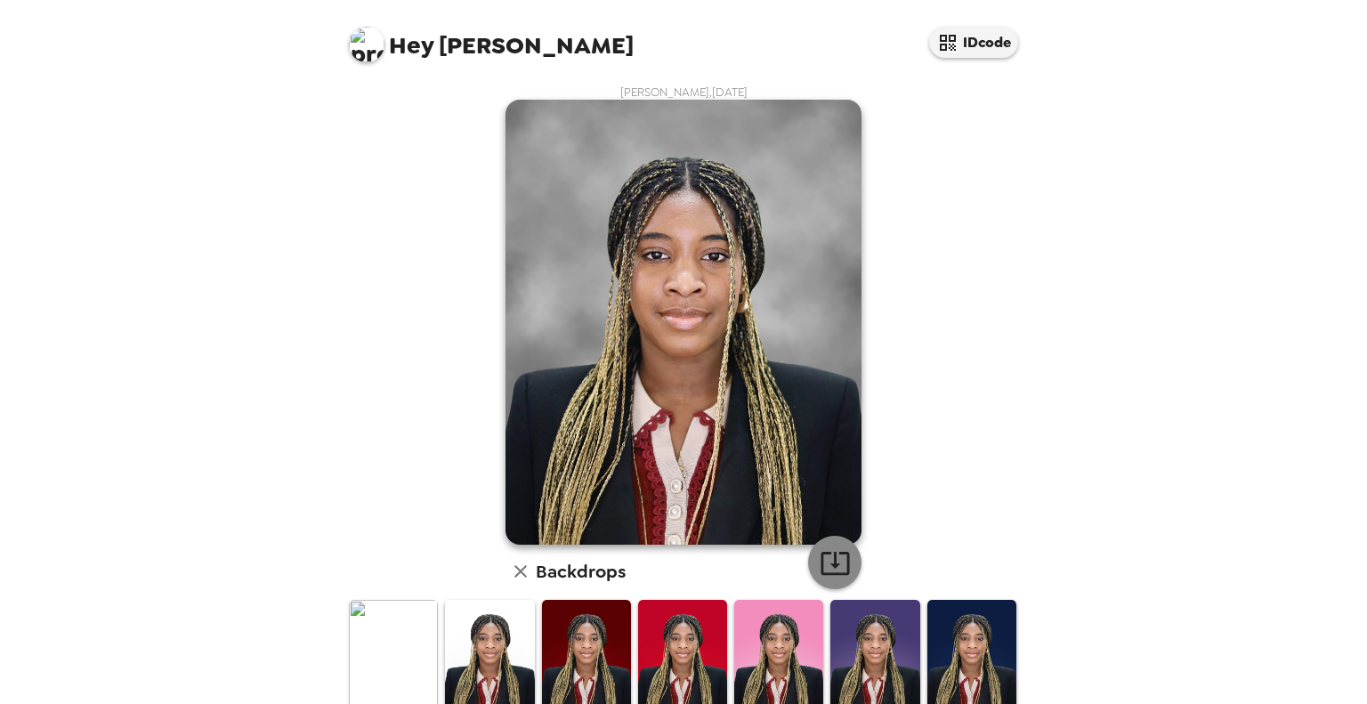
click at [829, 570] on icon "button" at bounding box center [834, 562] width 31 height 31
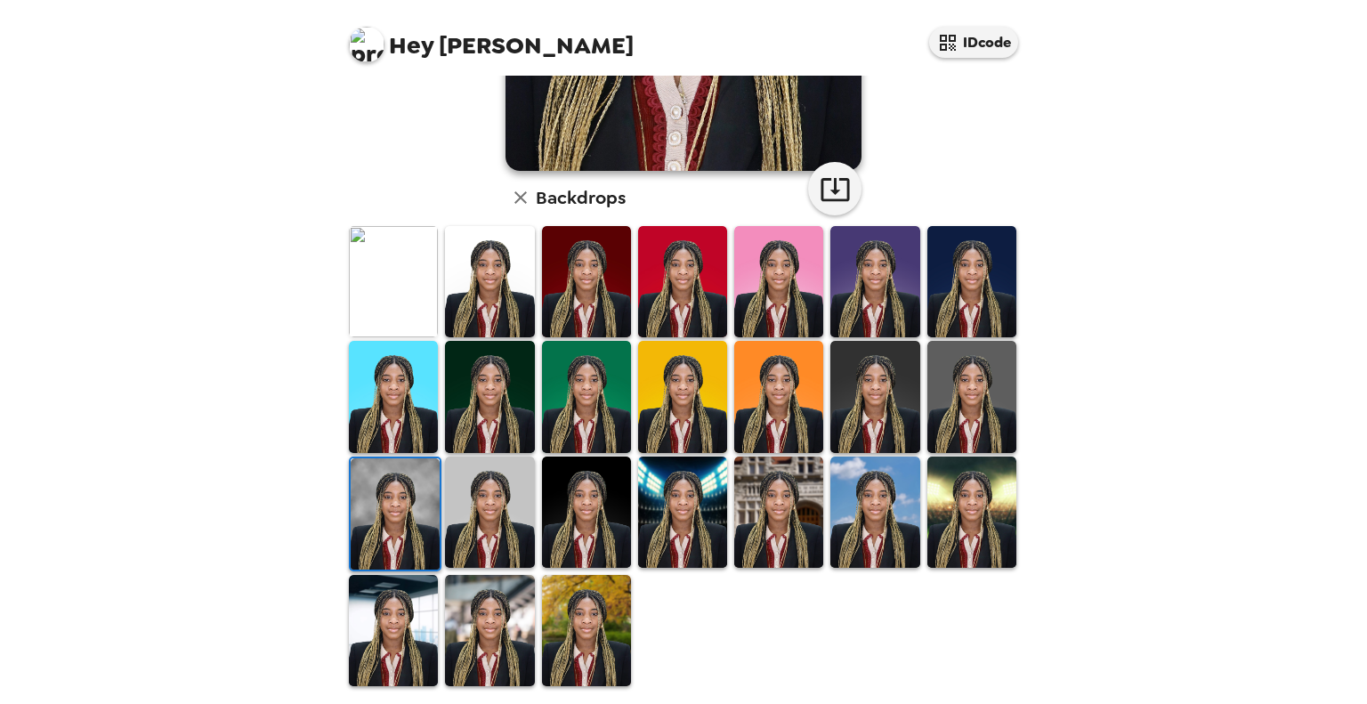
click at [576, 533] on img at bounding box center [586, 511] width 89 height 111
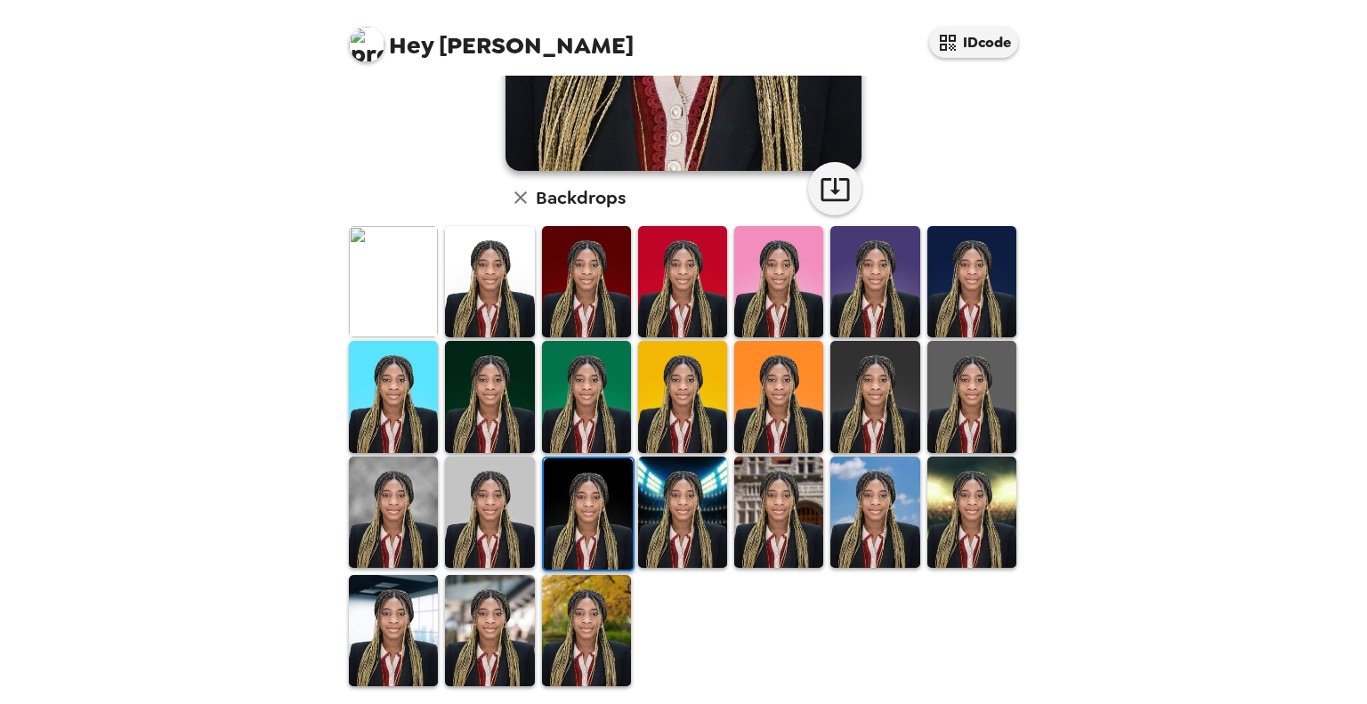
click at [477, 622] on img at bounding box center [489, 630] width 89 height 111
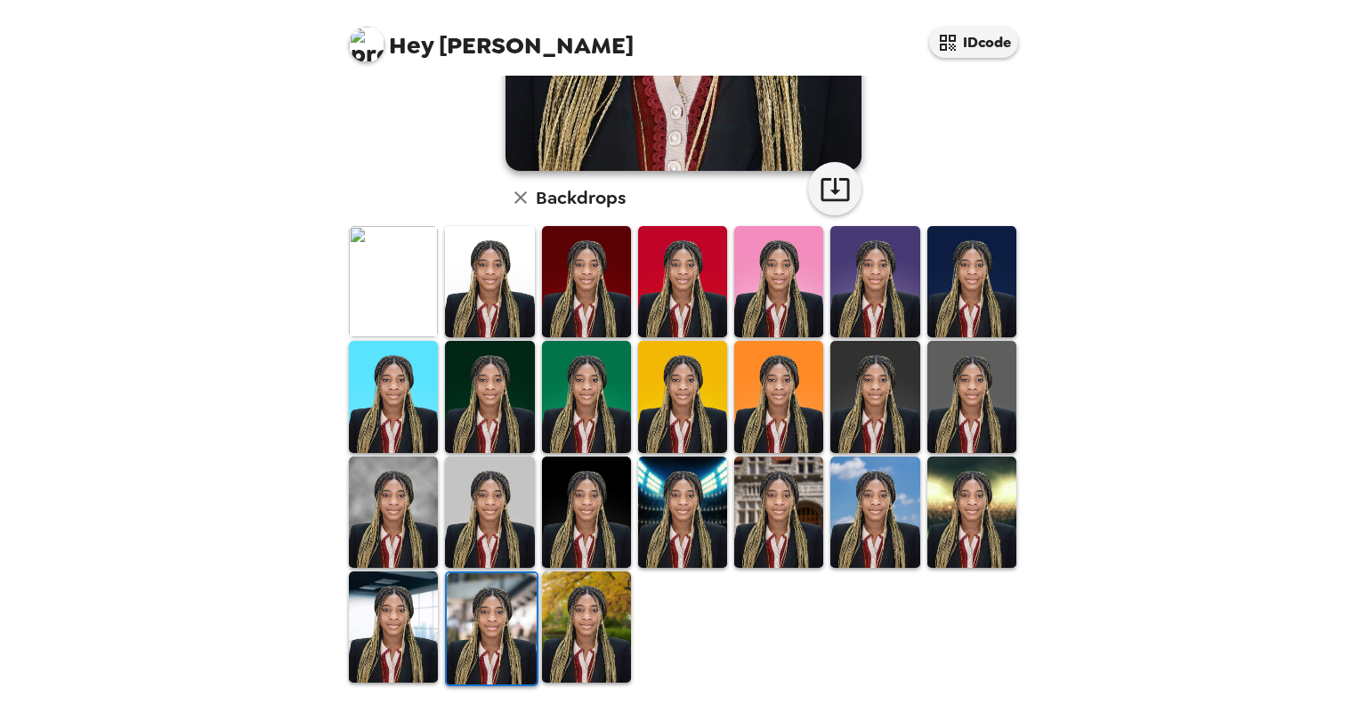
click at [388, 615] on img at bounding box center [393, 626] width 89 height 111
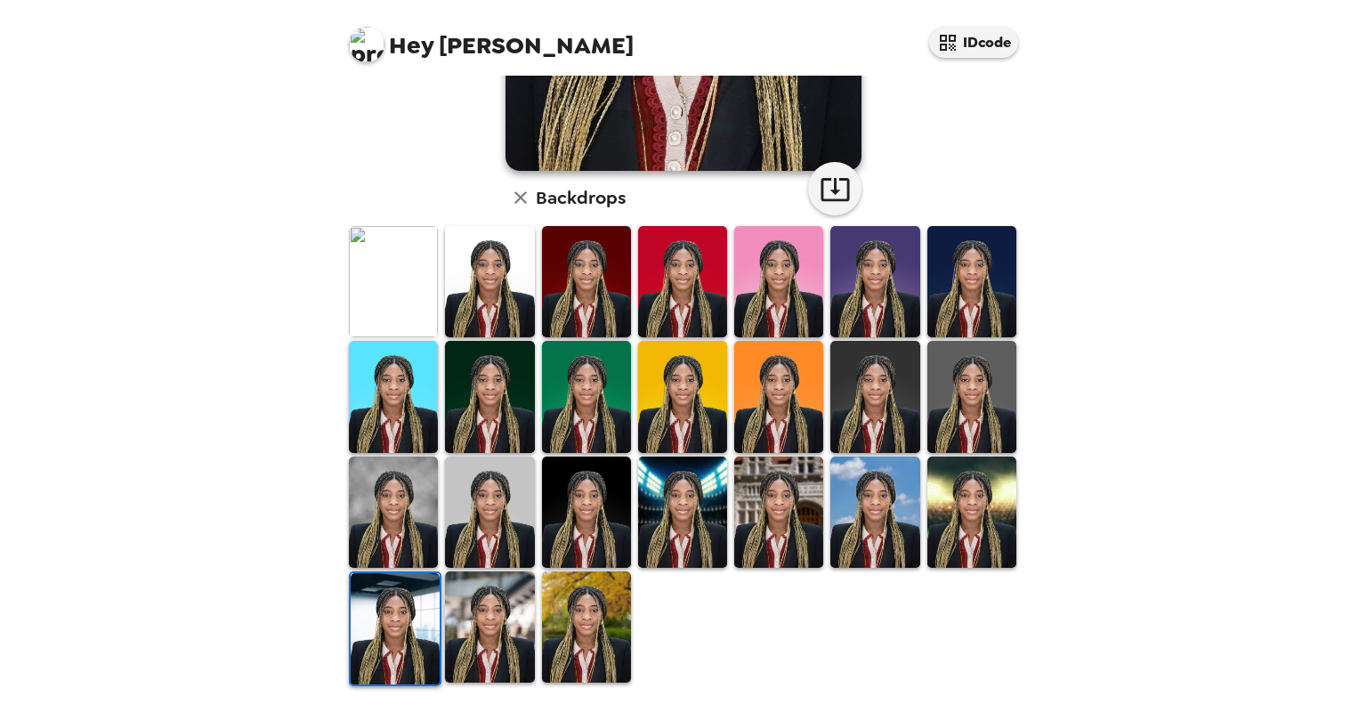
scroll to position [0, 0]
click at [488, 624] on img at bounding box center [489, 626] width 89 height 111
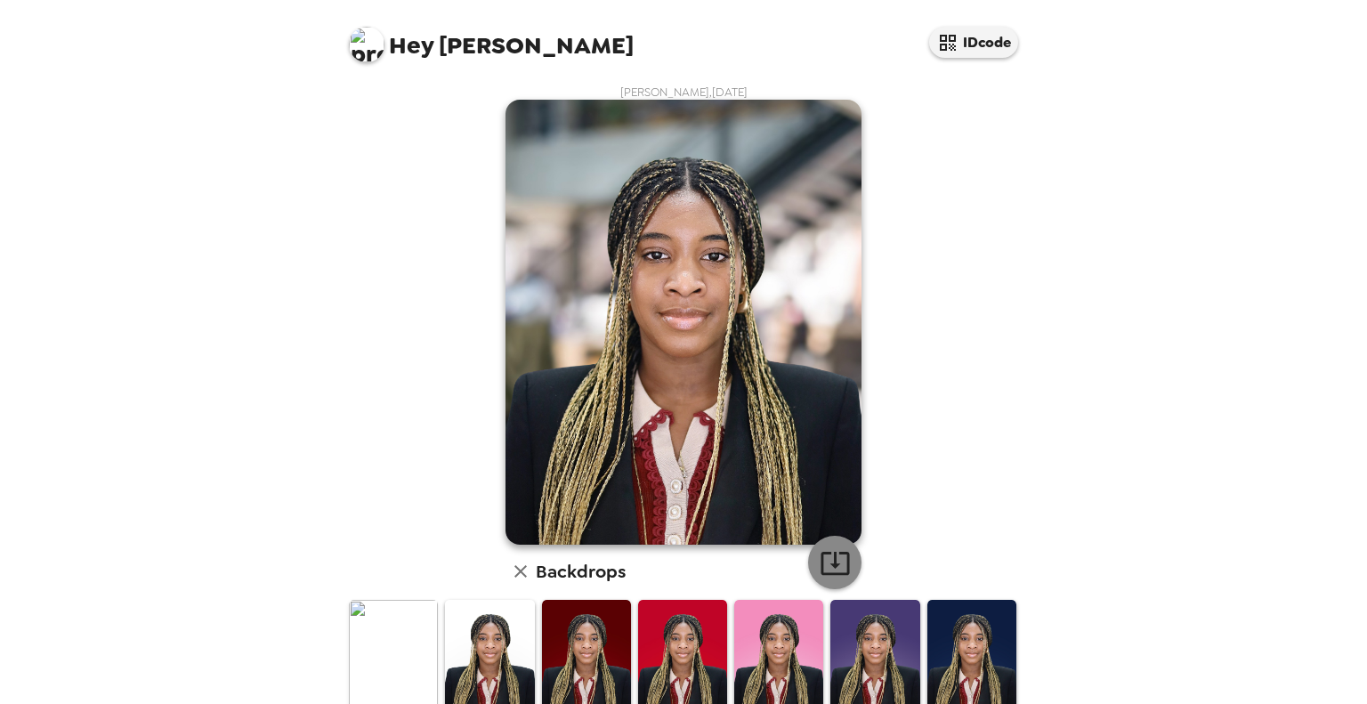
click at [829, 554] on icon "button" at bounding box center [834, 562] width 31 height 31
